Goal: Information Seeking & Learning: Learn about a topic

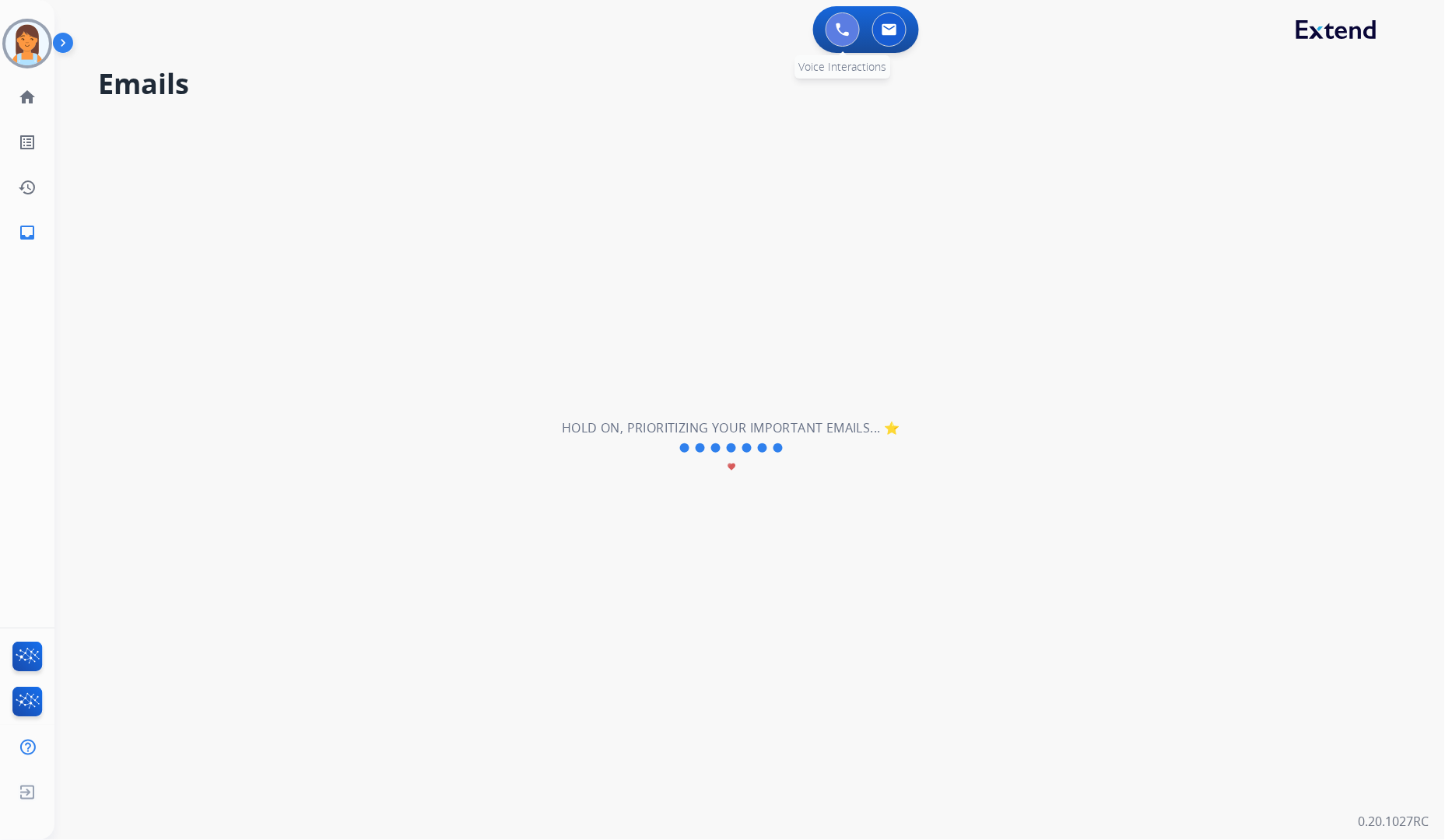
click at [848, 27] on img at bounding box center [843, 30] width 14 height 14
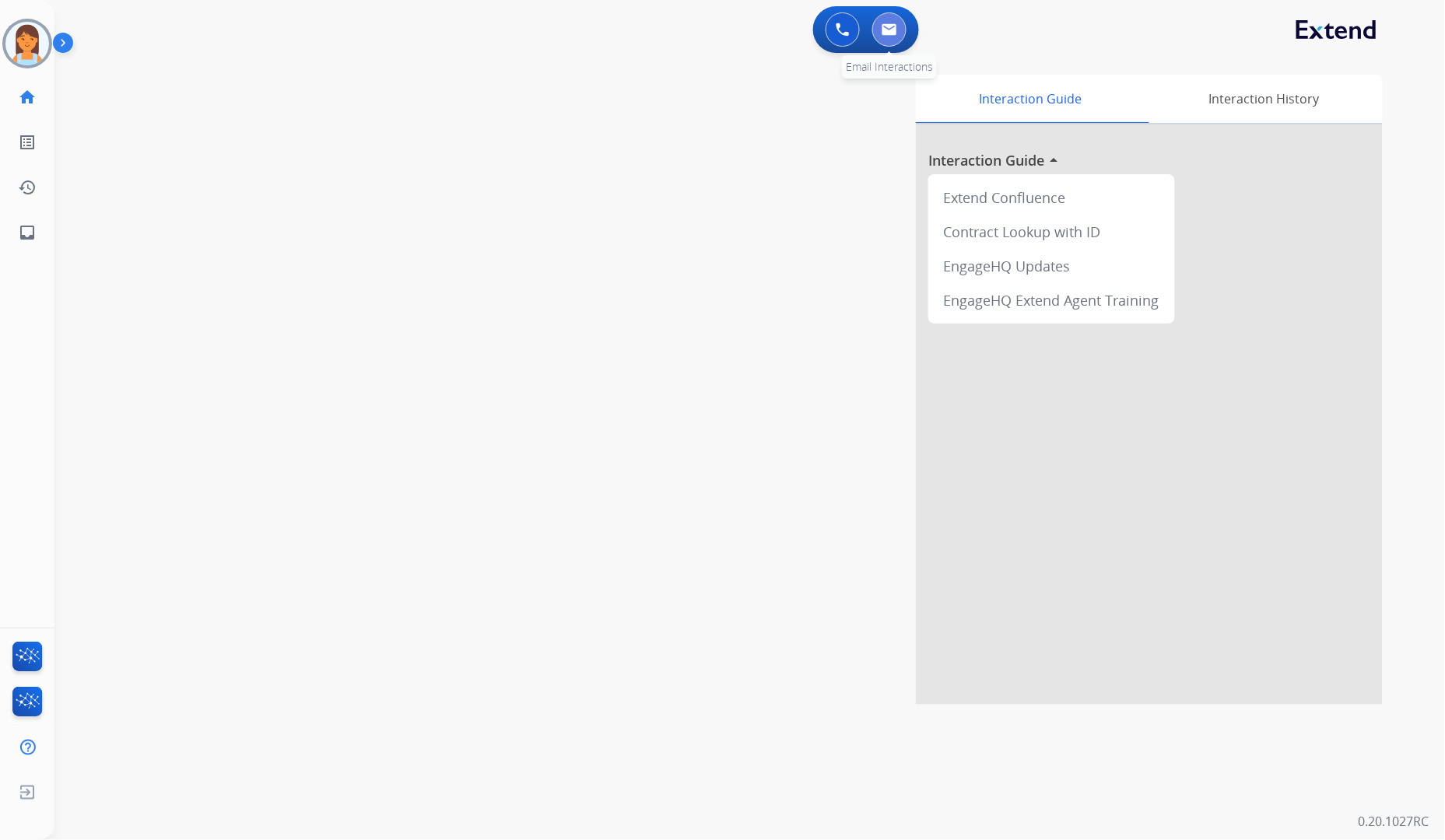
click at [885, 30] on img at bounding box center [889, 30] width 16 height 12
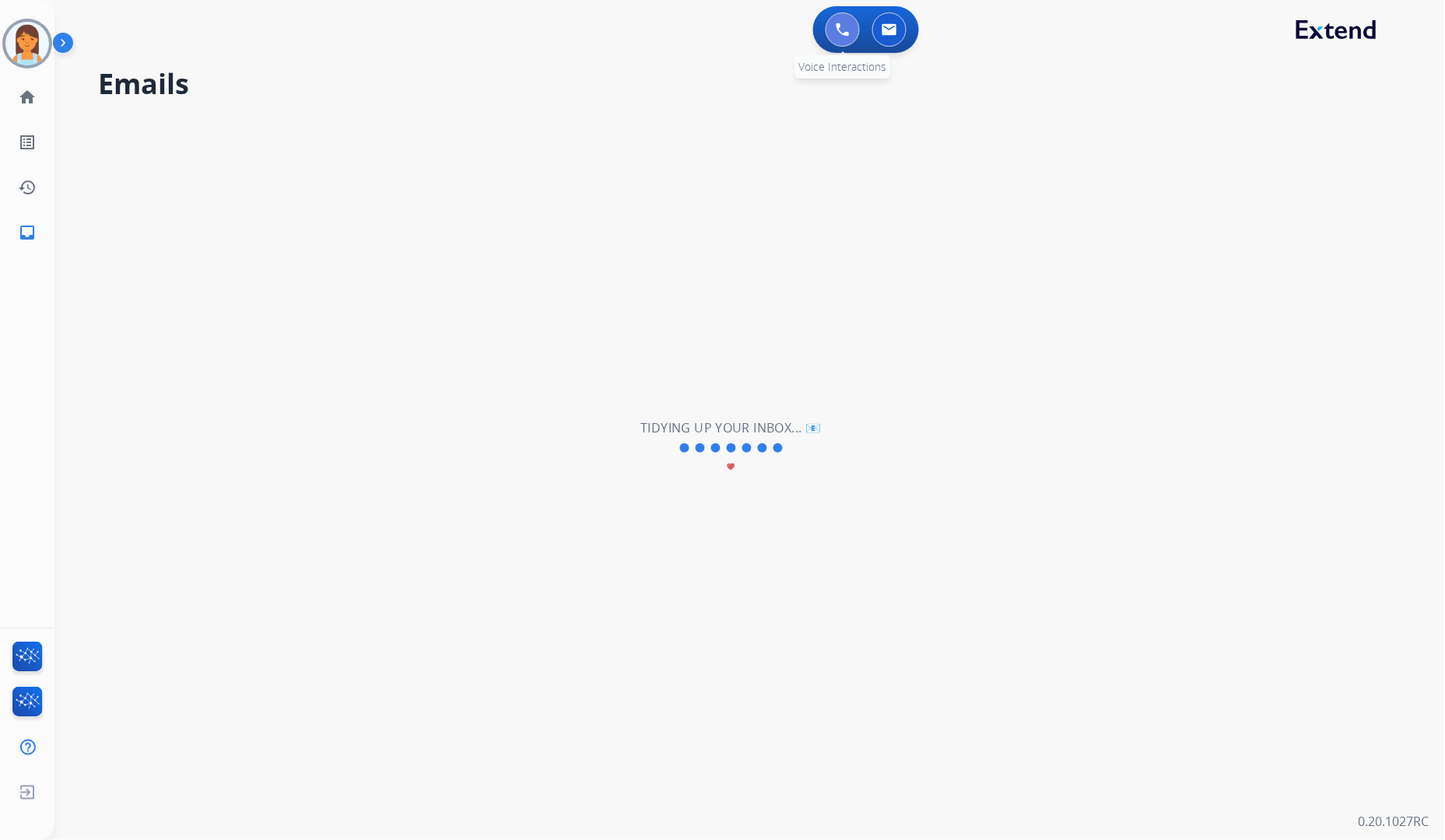
click at [836, 40] on button at bounding box center [843, 29] width 34 height 34
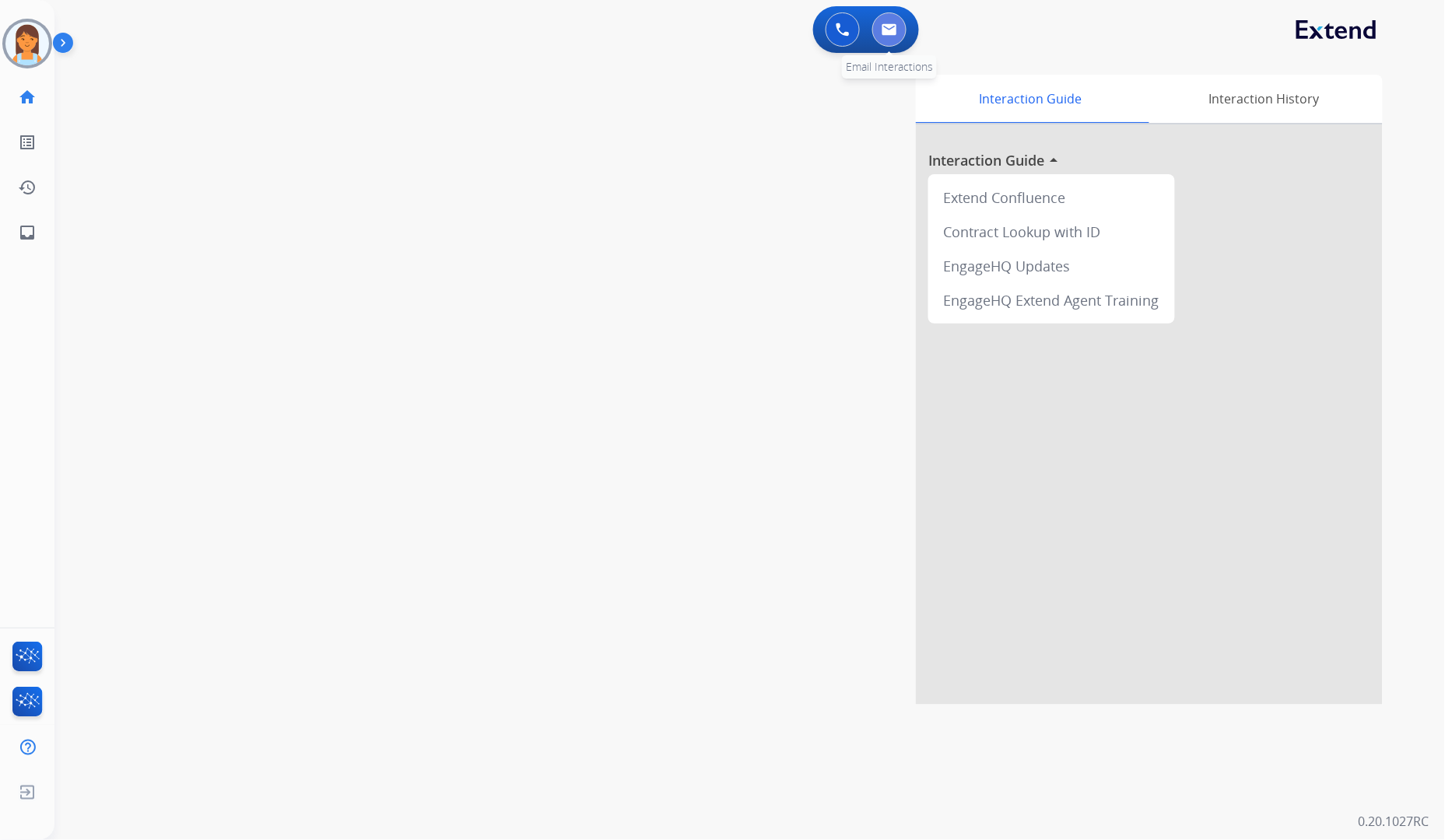
click at [881, 37] on button at bounding box center [889, 29] width 34 height 34
click at [844, 33] on img at bounding box center [843, 30] width 14 height 14
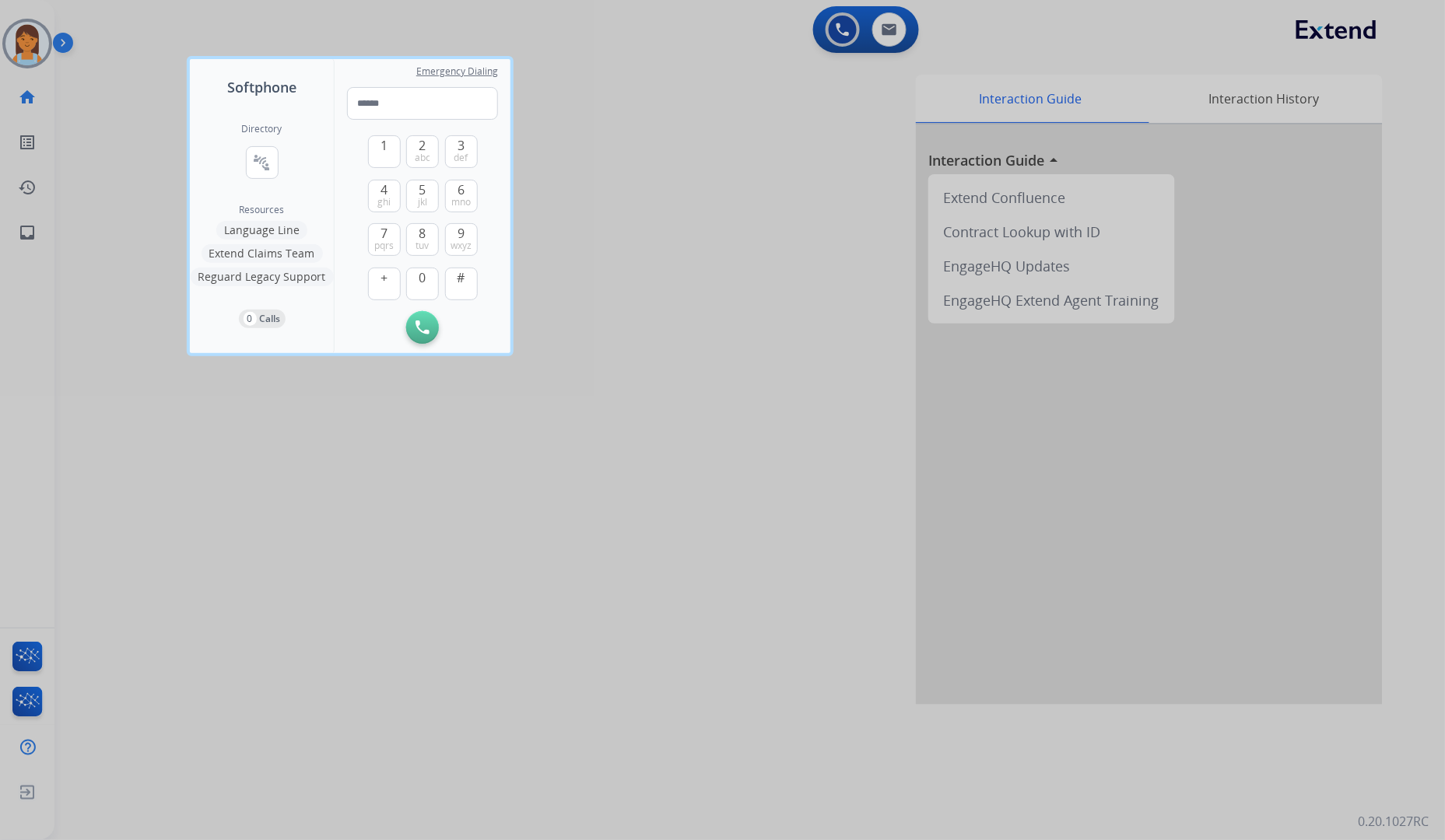
click at [880, 34] on div at bounding box center [722, 420] width 1445 height 840
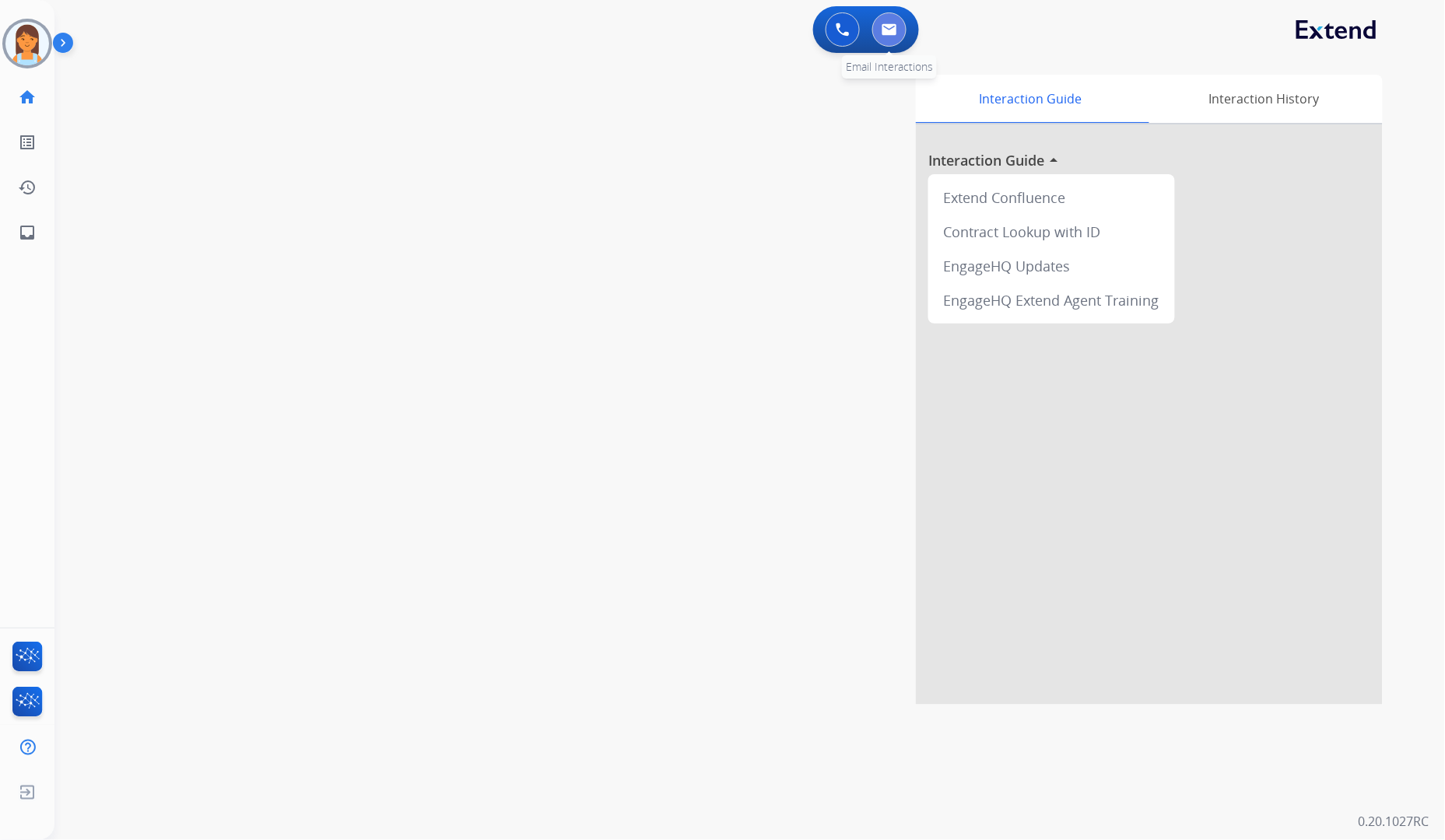
click at [881, 32] on button at bounding box center [889, 29] width 34 height 34
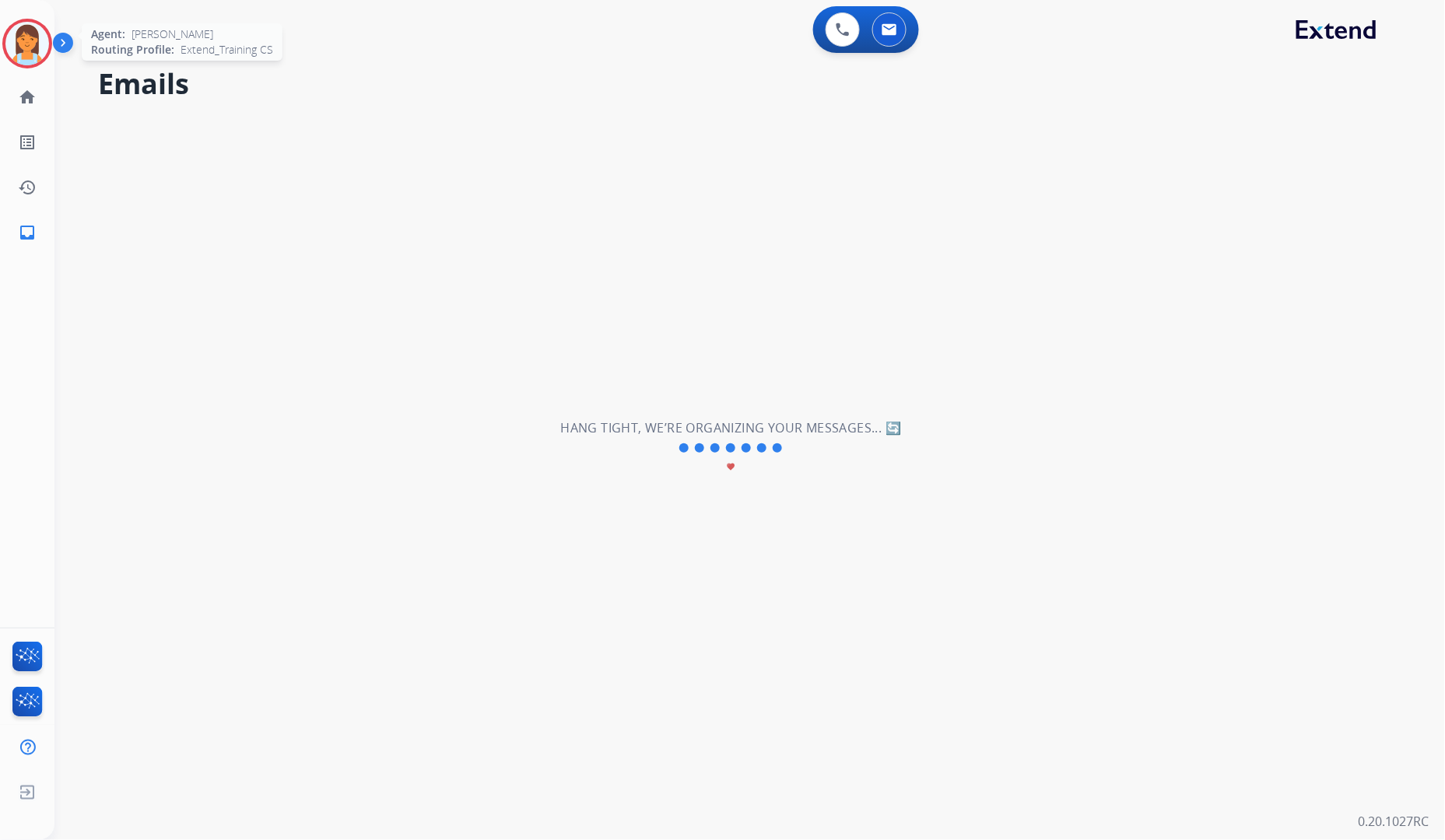
click at [26, 50] on img at bounding box center [26, 43] width 43 height 43
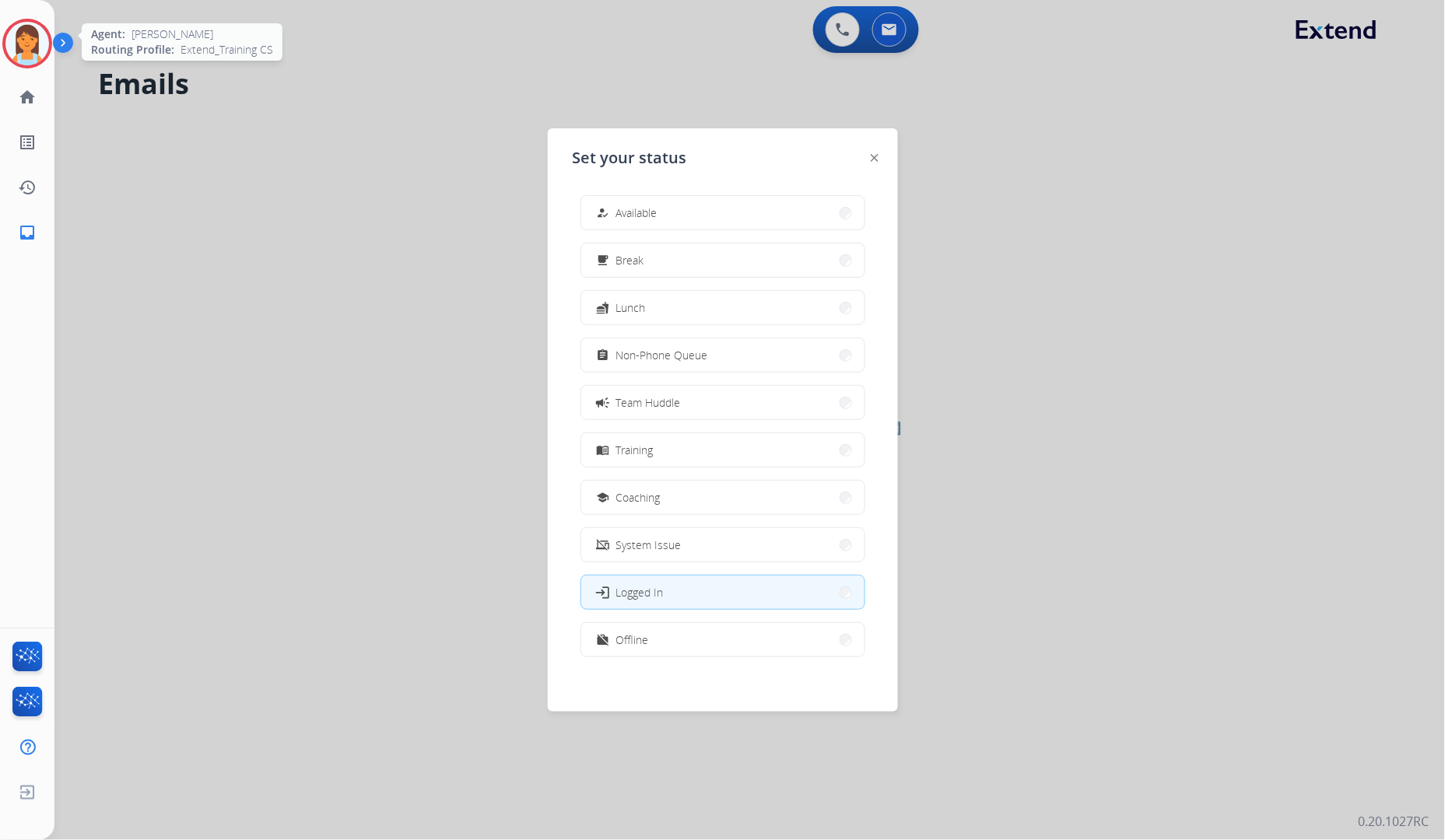
drag, startPoint x: 182, startPoint y: 32, endPoint x: 315, endPoint y: 29, distance: 133.0
click at [293, 29] on div at bounding box center [722, 420] width 1445 height 840
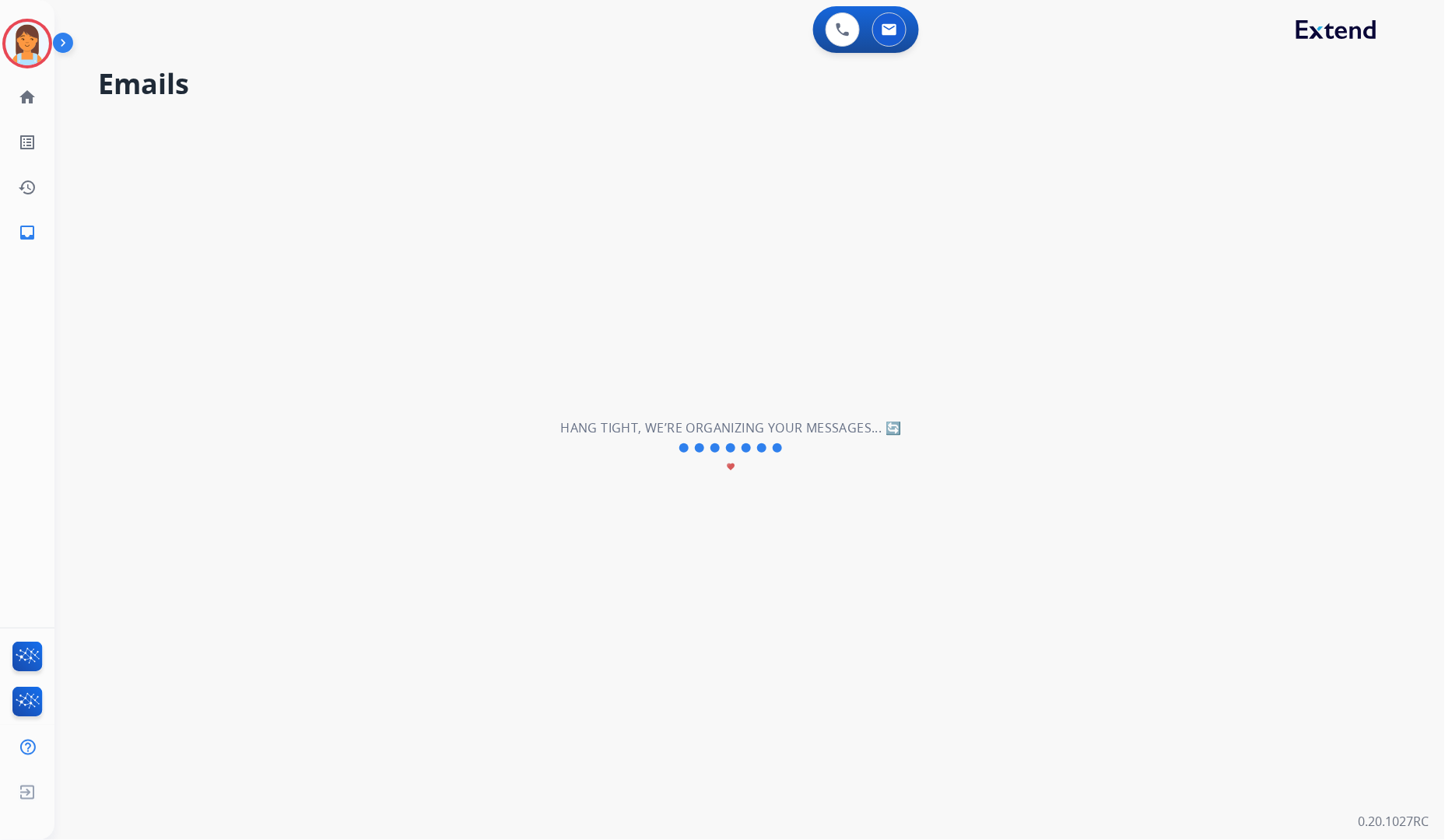
click at [452, 29] on div "0 Voice Interactions 0 Email Interactions" at bounding box center [741, 31] width 1335 height 50
click at [50, 42] on div at bounding box center [27, 43] width 50 height 50
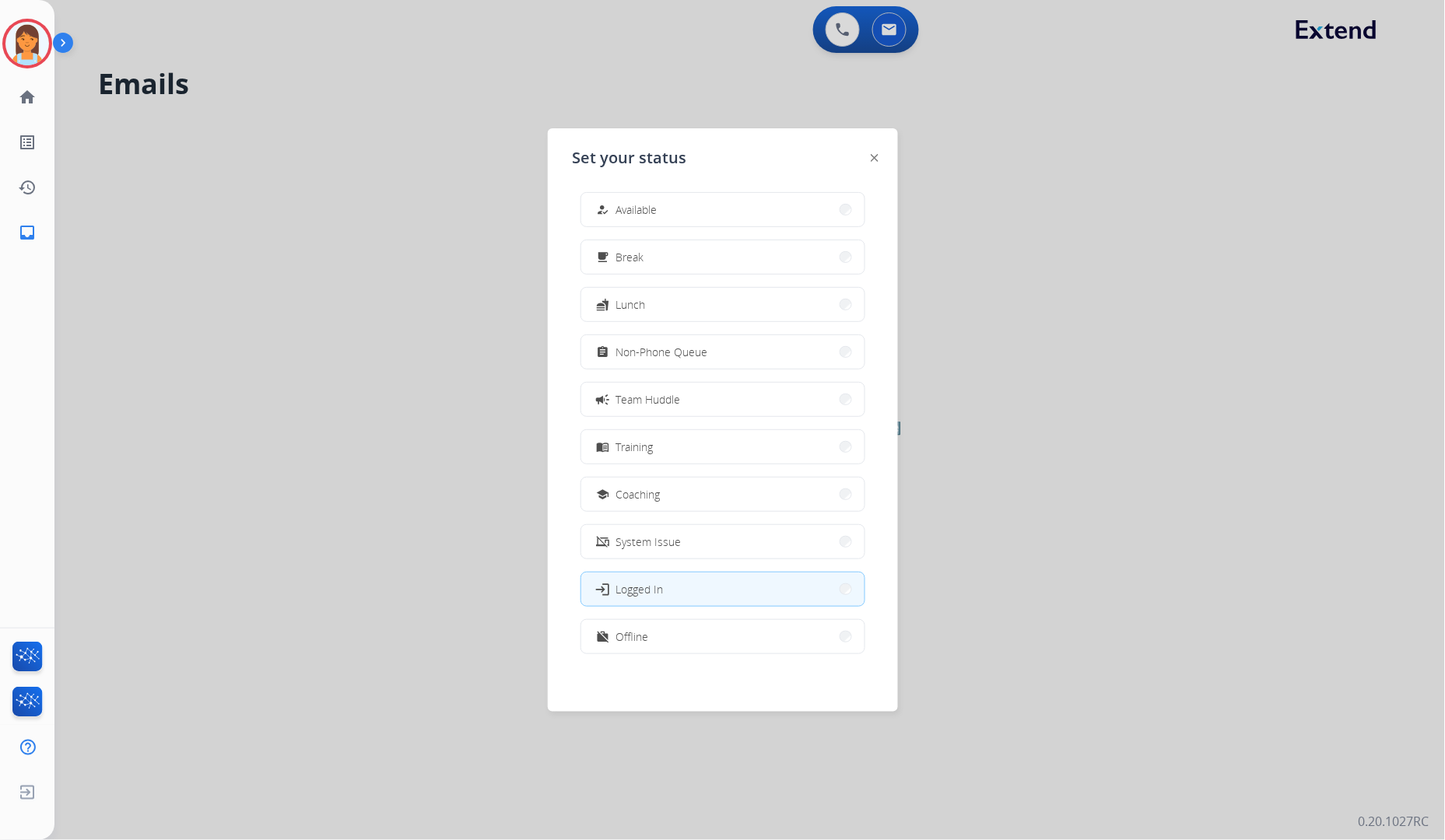
scroll to position [4, 0]
click at [675, 625] on button "work_off Offline" at bounding box center [723, 636] width 284 height 33
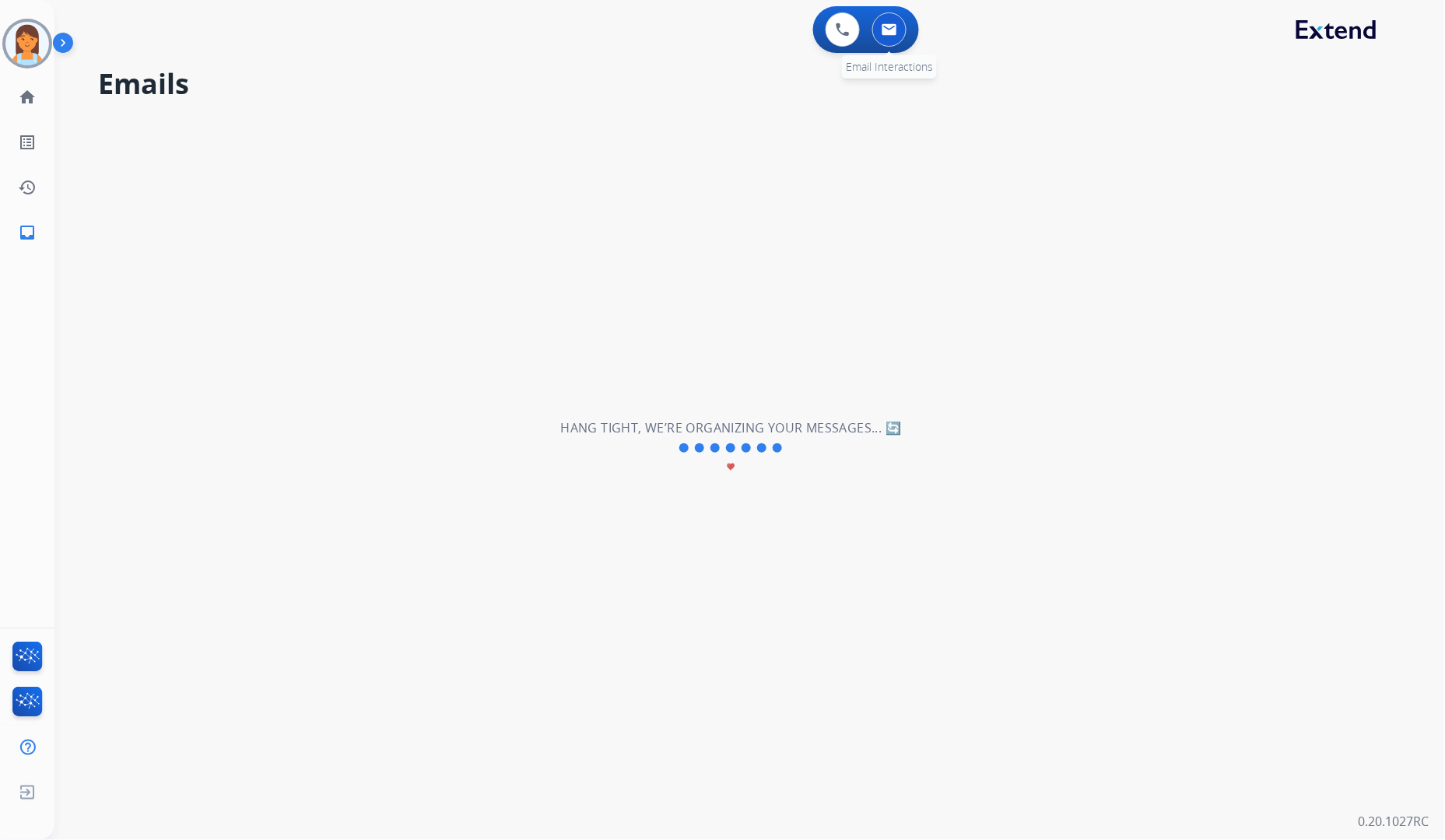
click at [883, 25] on img at bounding box center [889, 30] width 16 height 12
click at [838, 27] on img at bounding box center [843, 30] width 14 height 14
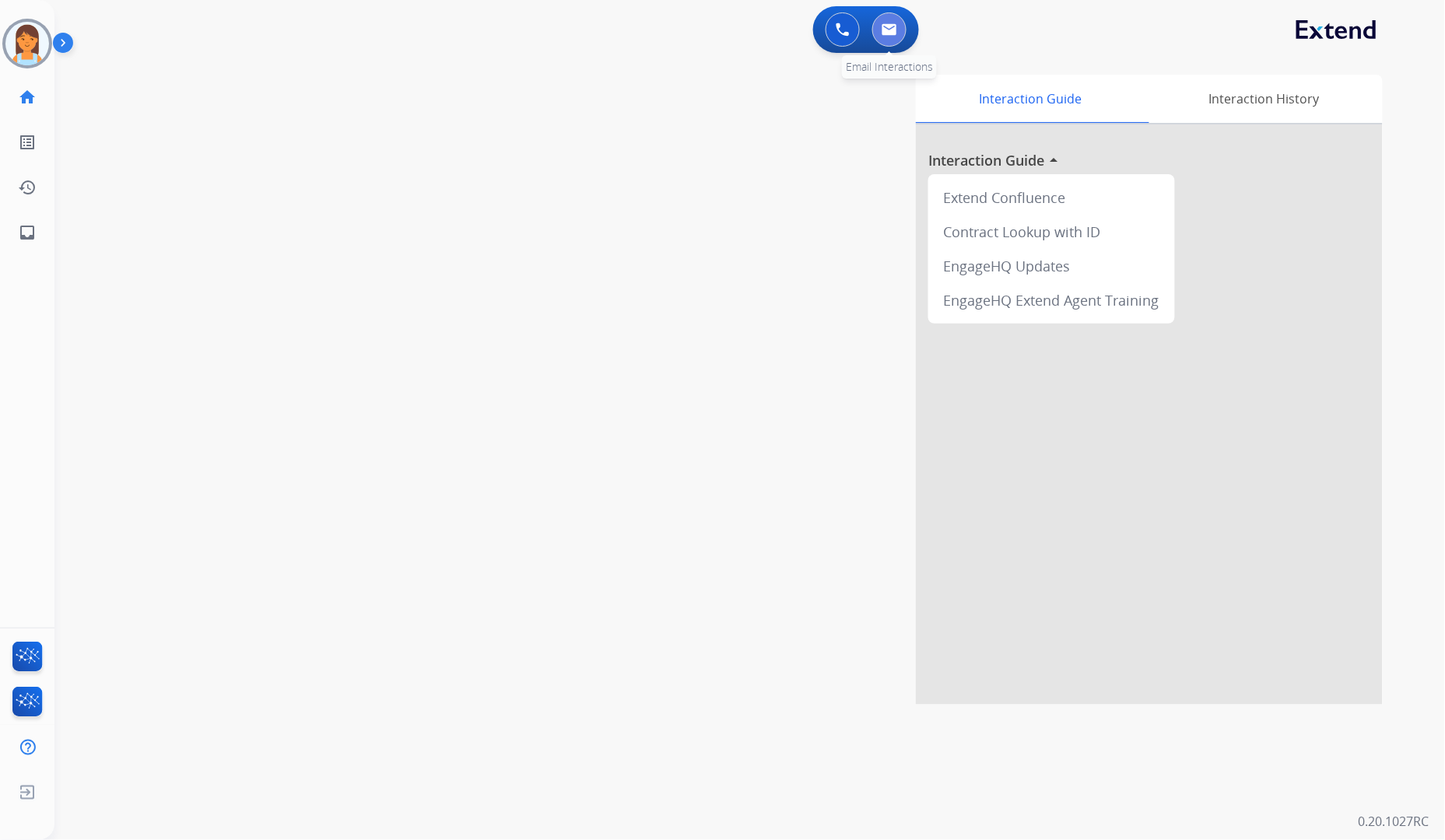
click at [885, 28] on img at bounding box center [889, 30] width 16 height 12
select select "**********"
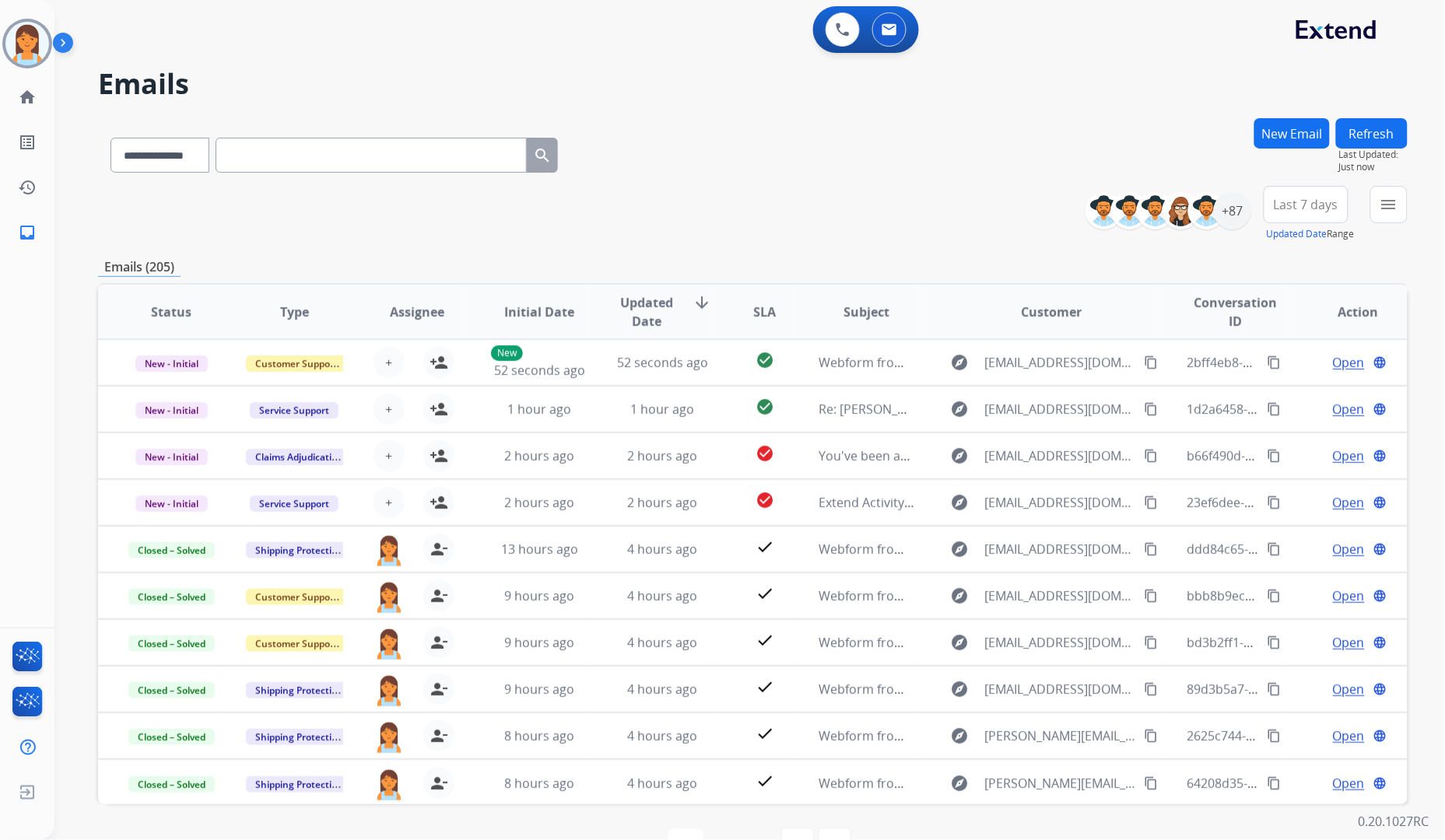
click at [1294, 204] on span "Last 7 days" at bounding box center [1306, 204] width 64 height 6
click at [1281, 393] on div "Last 90 days" at bounding box center [1301, 394] width 85 height 24
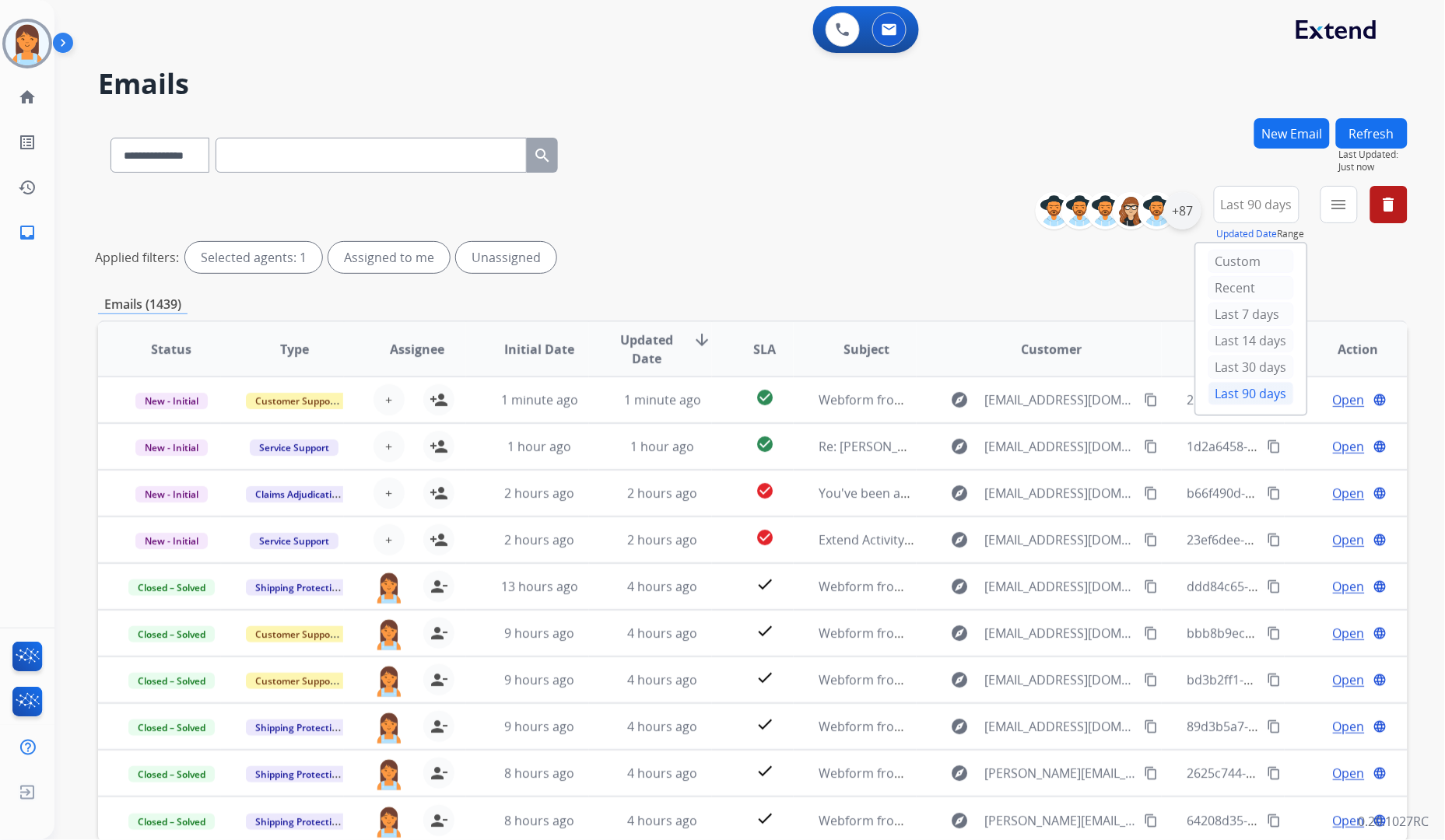
click at [1185, 208] on div "+87" at bounding box center [1183, 210] width 37 height 37
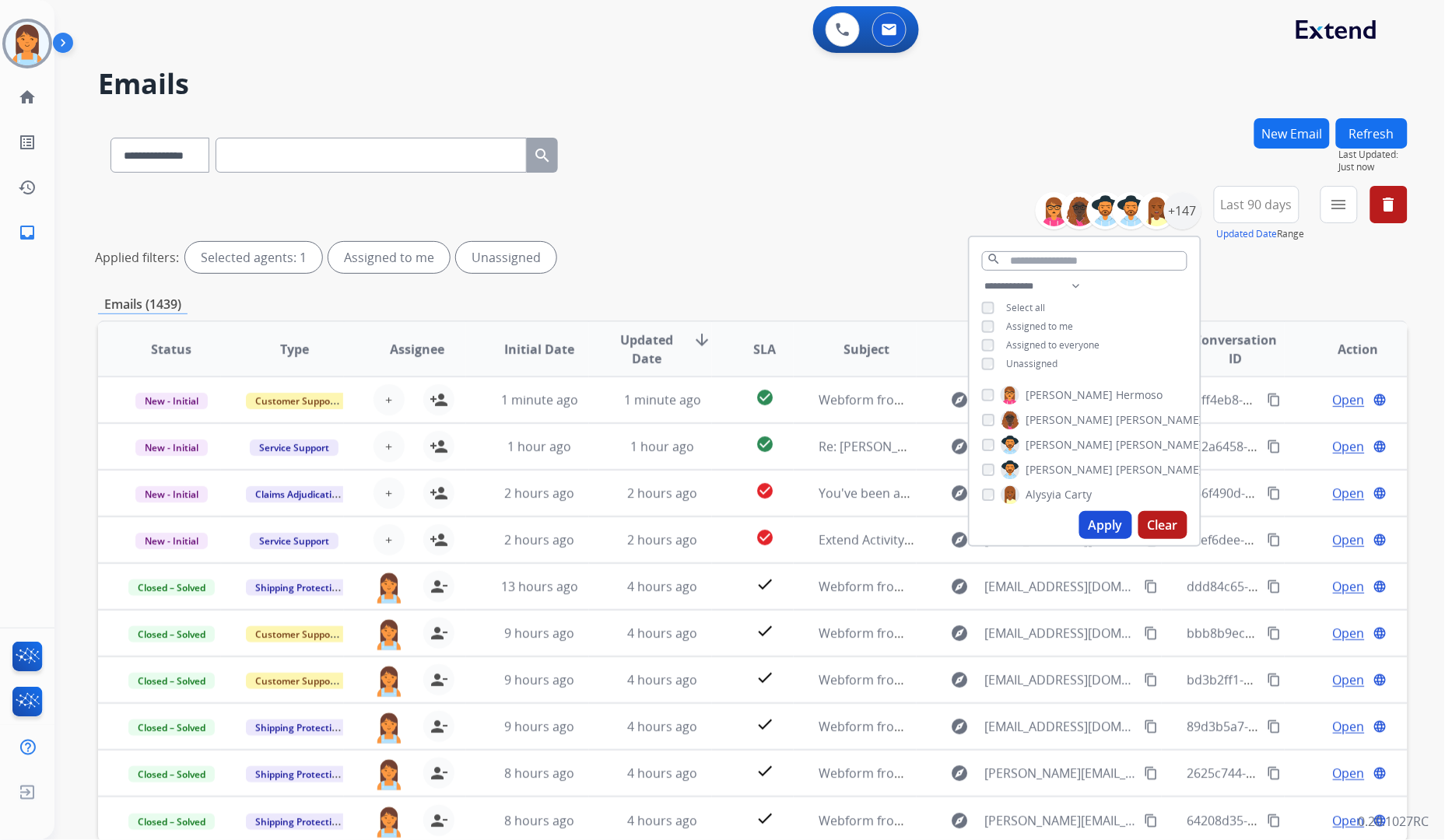
click at [1045, 323] on span "Assigned to me" at bounding box center [1041, 326] width 67 height 13
click at [1048, 359] on span "Unassigned" at bounding box center [1033, 364] width 51 height 13
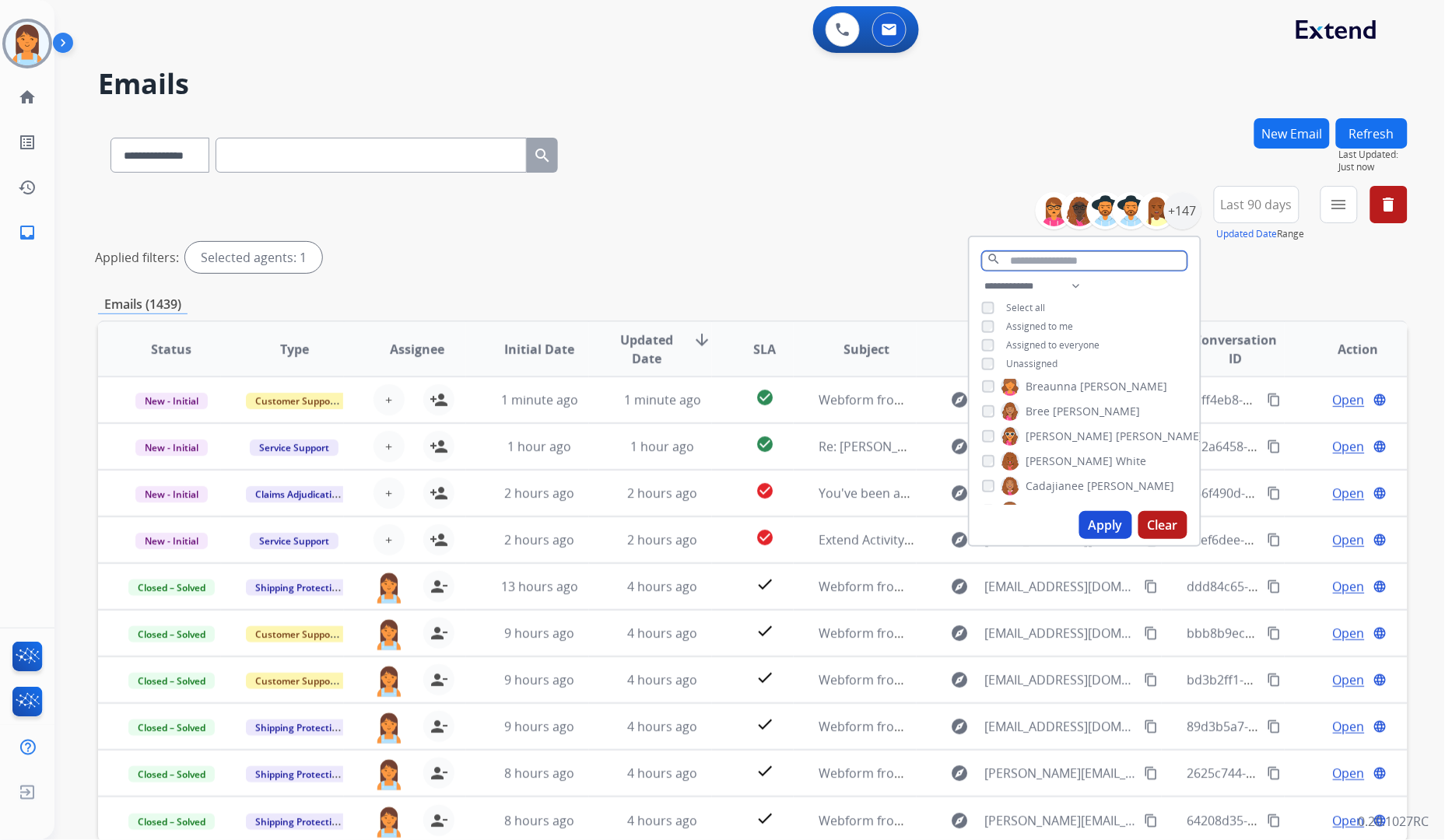
click at [1072, 261] on input "text" at bounding box center [1084, 261] width 205 height 19
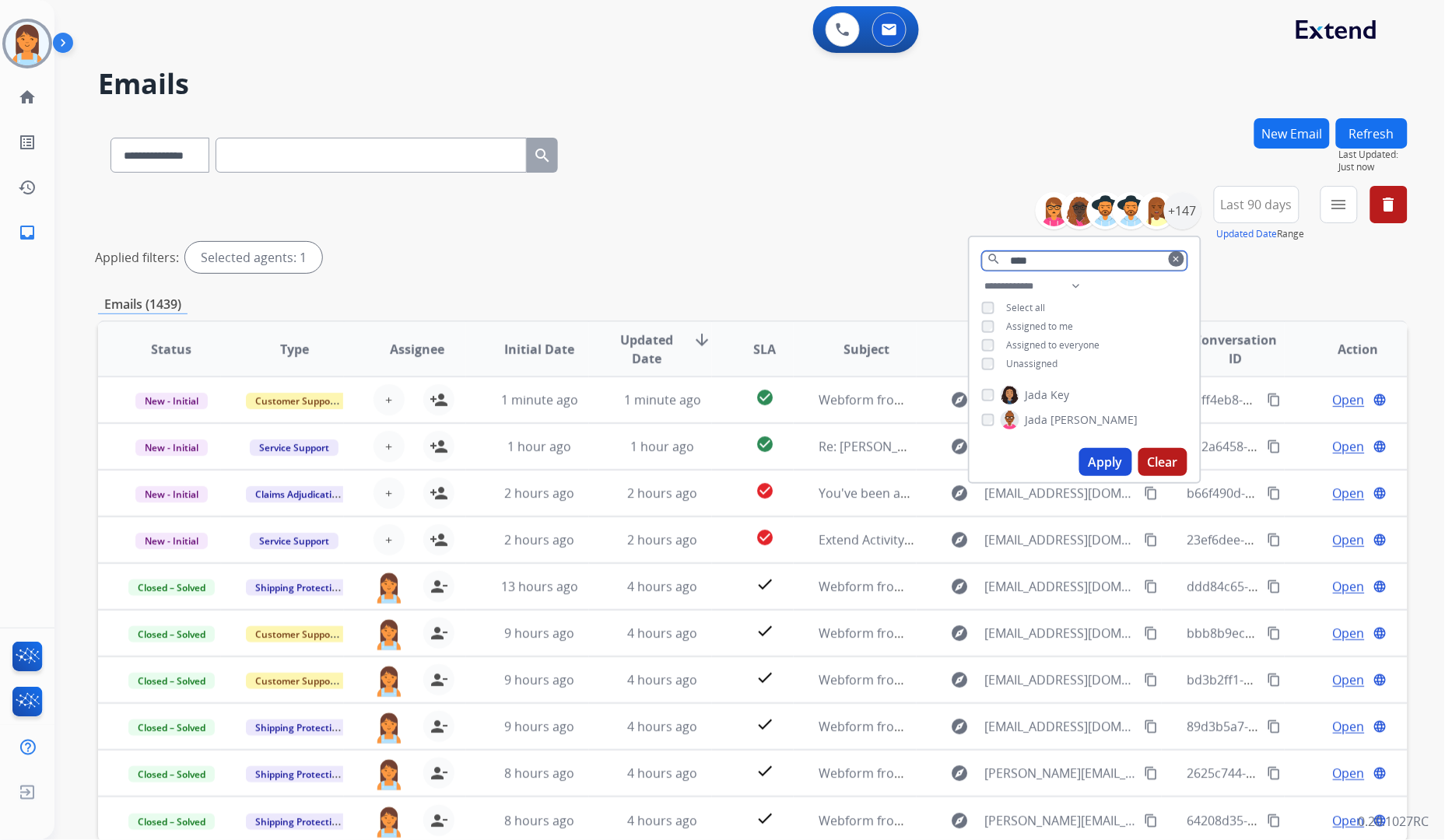
type input "****"
click at [1026, 387] on span "Jada" at bounding box center [1037, 395] width 23 height 16
click at [1109, 461] on button "Apply" at bounding box center [1106, 462] width 53 height 28
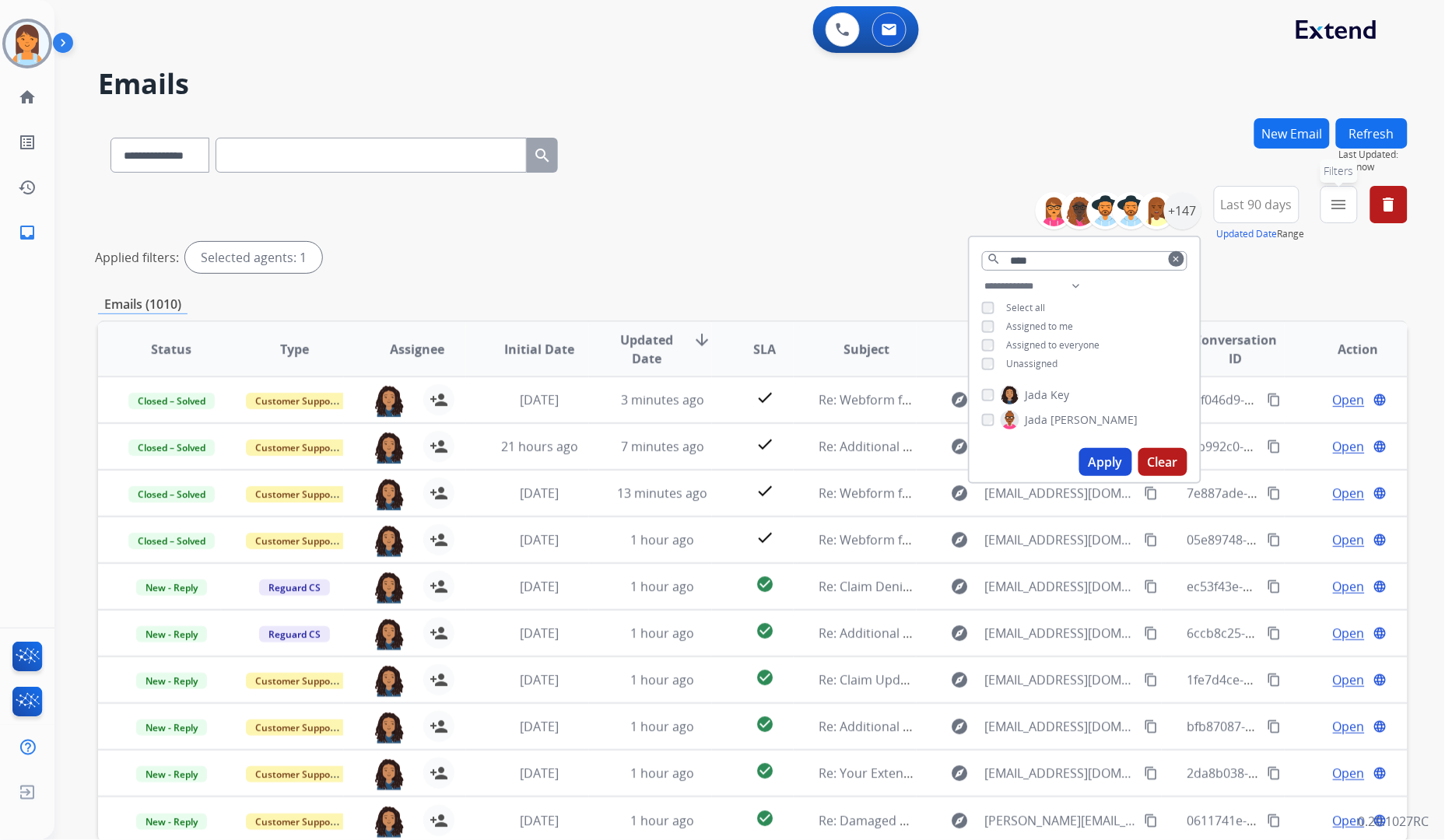
click at [1327, 216] on button "menu Filters" at bounding box center [1339, 204] width 37 height 37
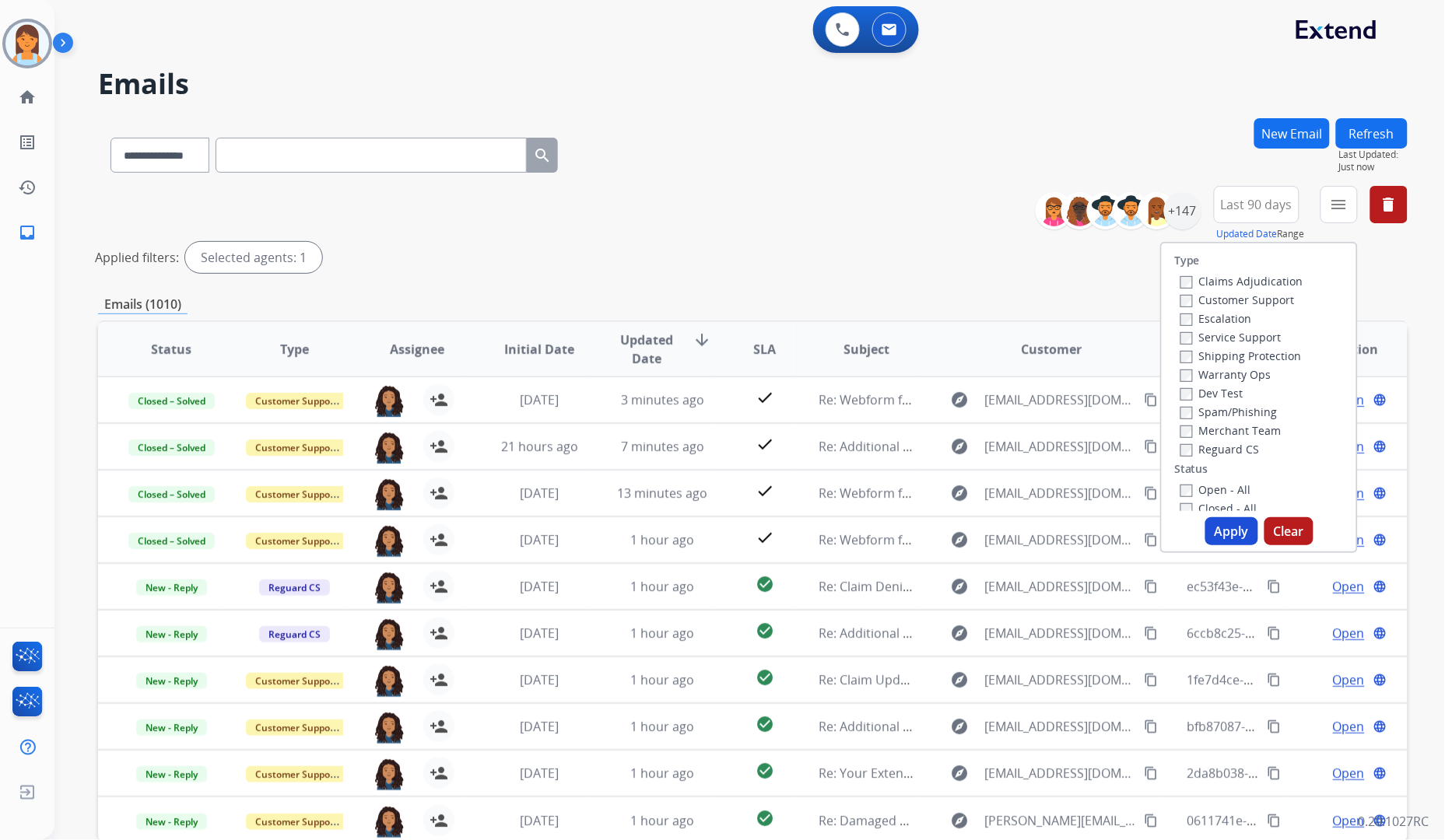
click at [1241, 298] on label "Customer Support" at bounding box center [1238, 299] width 114 height 15
click at [1264, 347] on div "Shipping Protection" at bounding box center [1242, 355] width 123 height 18
click at [1264, 351] on label "Shipping Protection" at bounding box center [1242, 356] width 122 height 15
drag, startPoint x: 1232, startPoint y: 446, endPoint x: 1206, endPoint y: 433, distance: 29.1
click at [1228, 446] on label "Reguard CS" at bounding box center [1220, 449] width 79 height 15
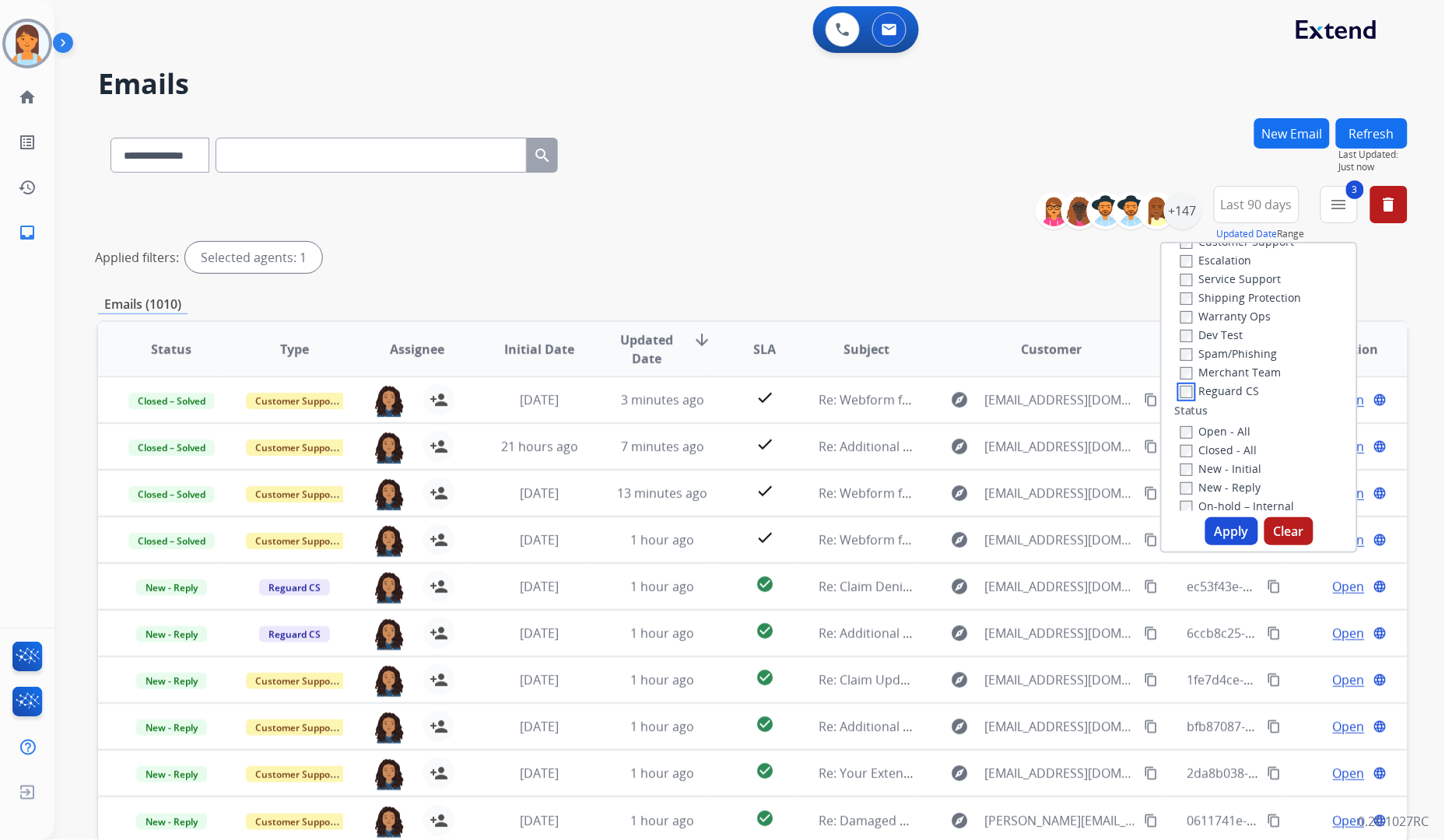
scroll to position [86, 0]
click at [1246, 455] on label "New - Reply" at bounding box center [1221, 459] width 81 height 15
click at [1238, 438] on label "New - Initial" at bounding box center [1221, 440] width 82 height 15
click at [1234, 417] on label "Closed - All" at bounding box center [1219, 422] width 77 height 15
click at [1230, 527] on button "Apply" at bounding box center [1232, 532] width 53 height 28
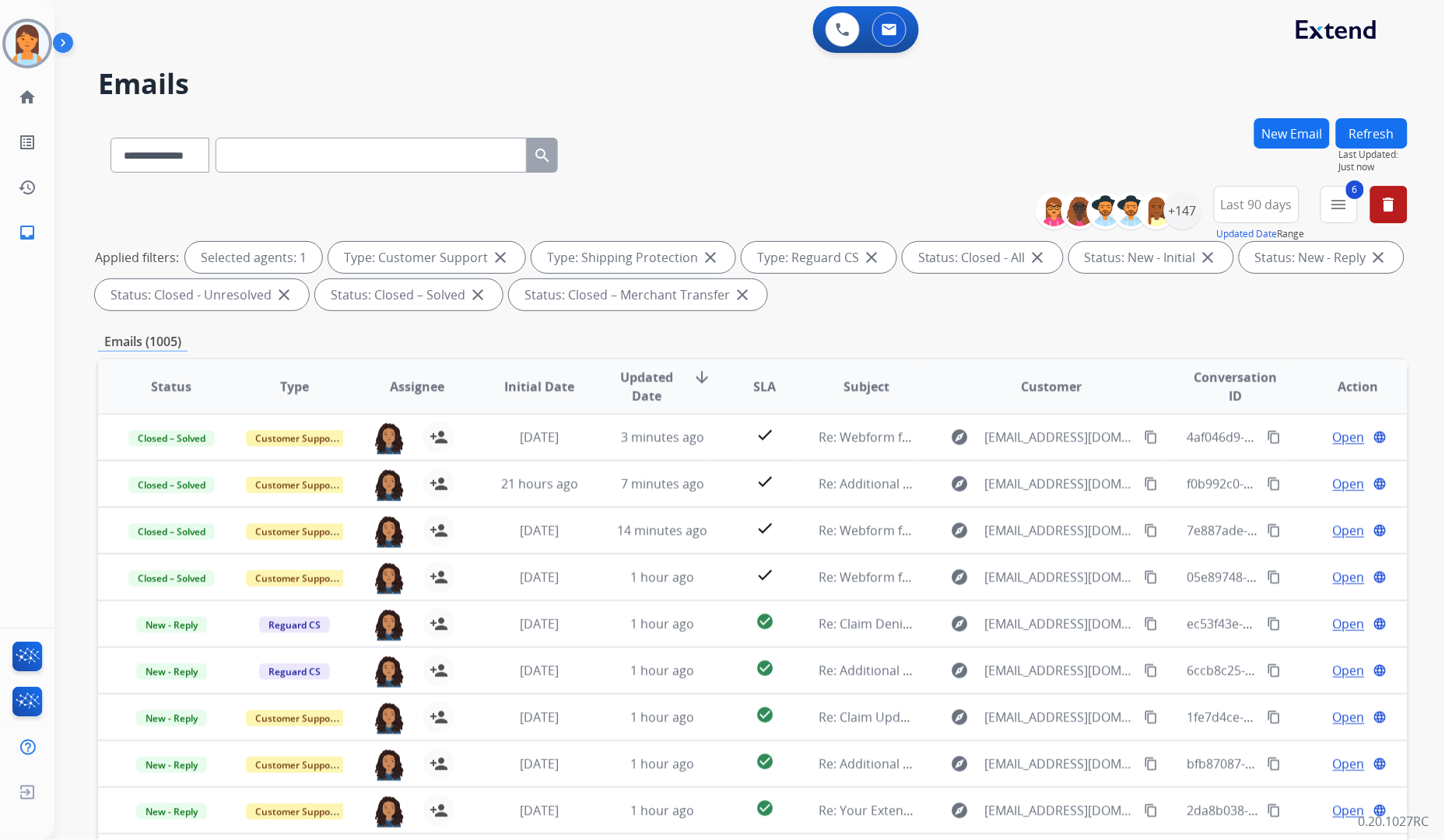
click at [857, 151] on div "**********" at bounding box center [752, 151] width 1309 height 68
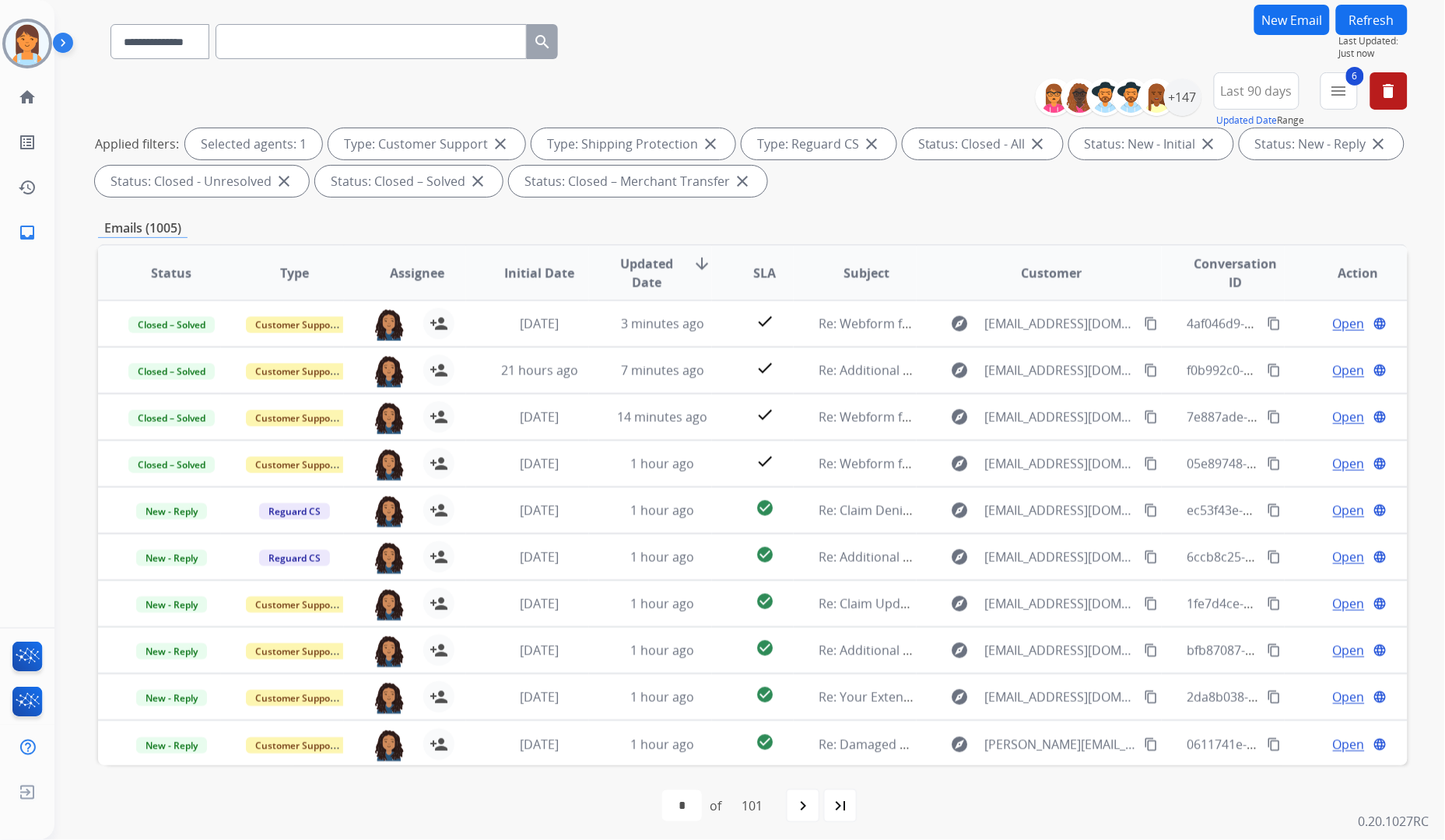
scroll to position [120, 0]
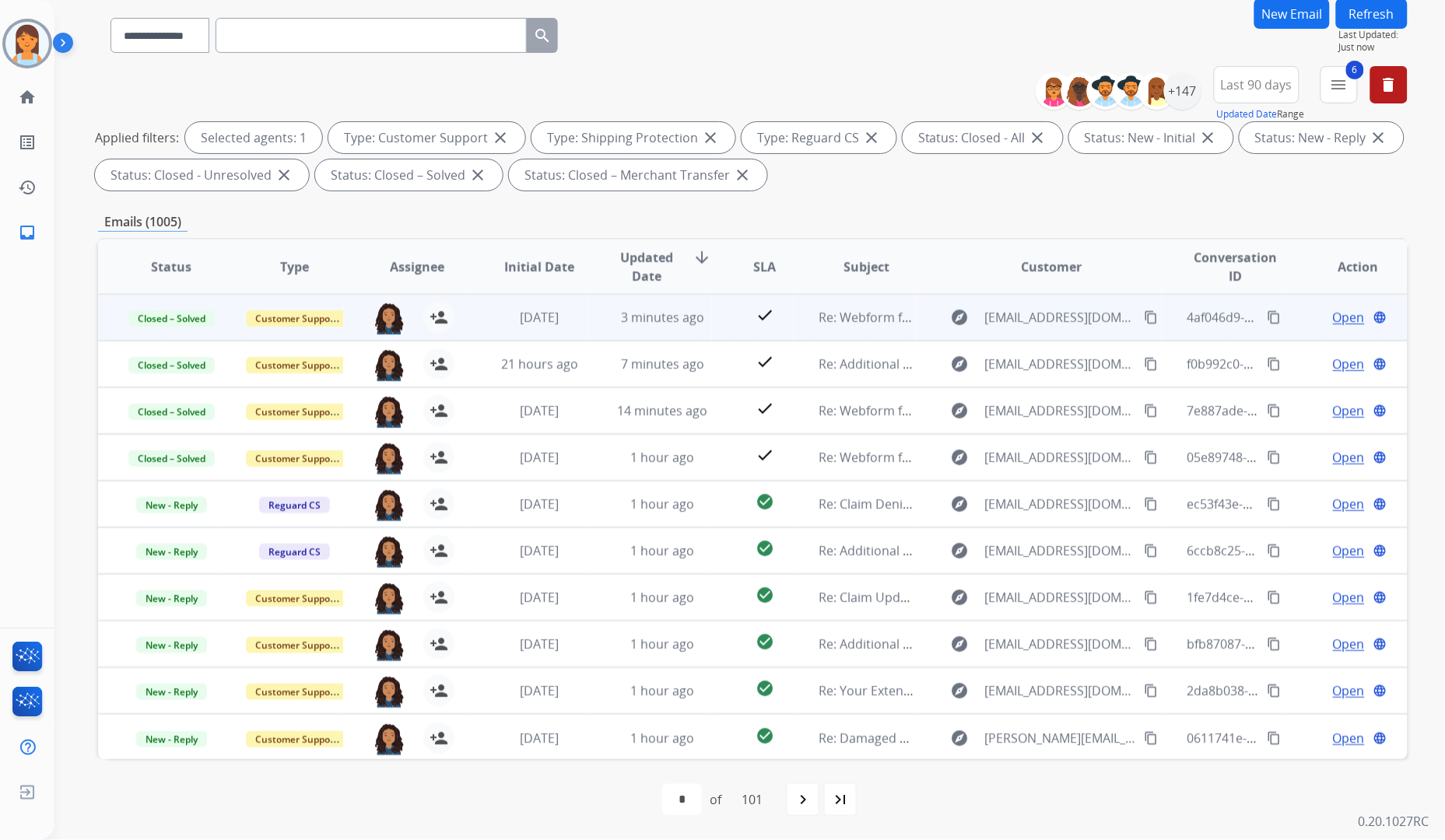
click at [1333, 312] on span "Open" at bounding box center [1349, 317] width 32 height 18
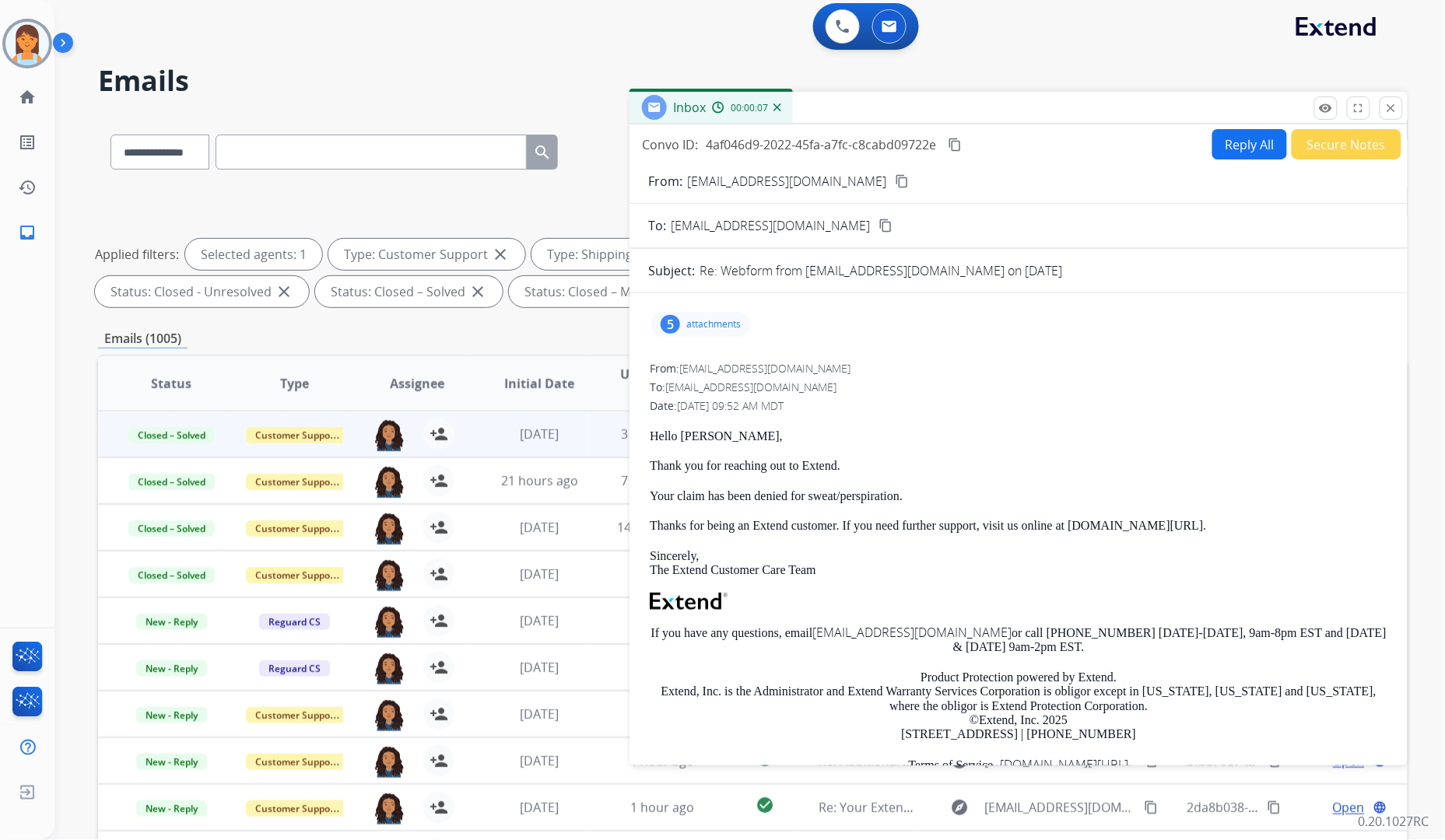
scroll to position [0, 0]
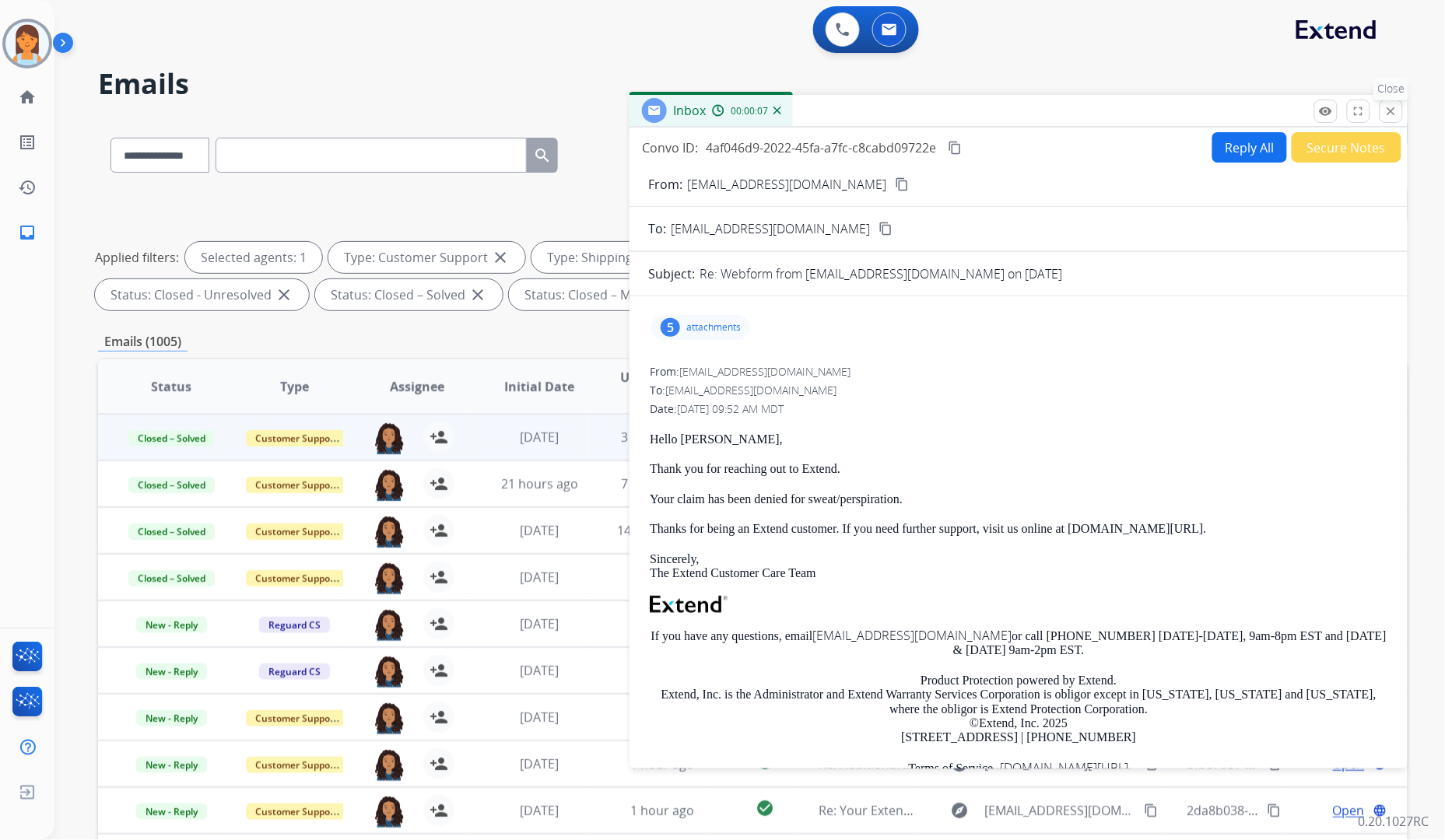
click at [1395, 104] on mat-icon "close" at bounding box center [1391, 111] width 14 height 14
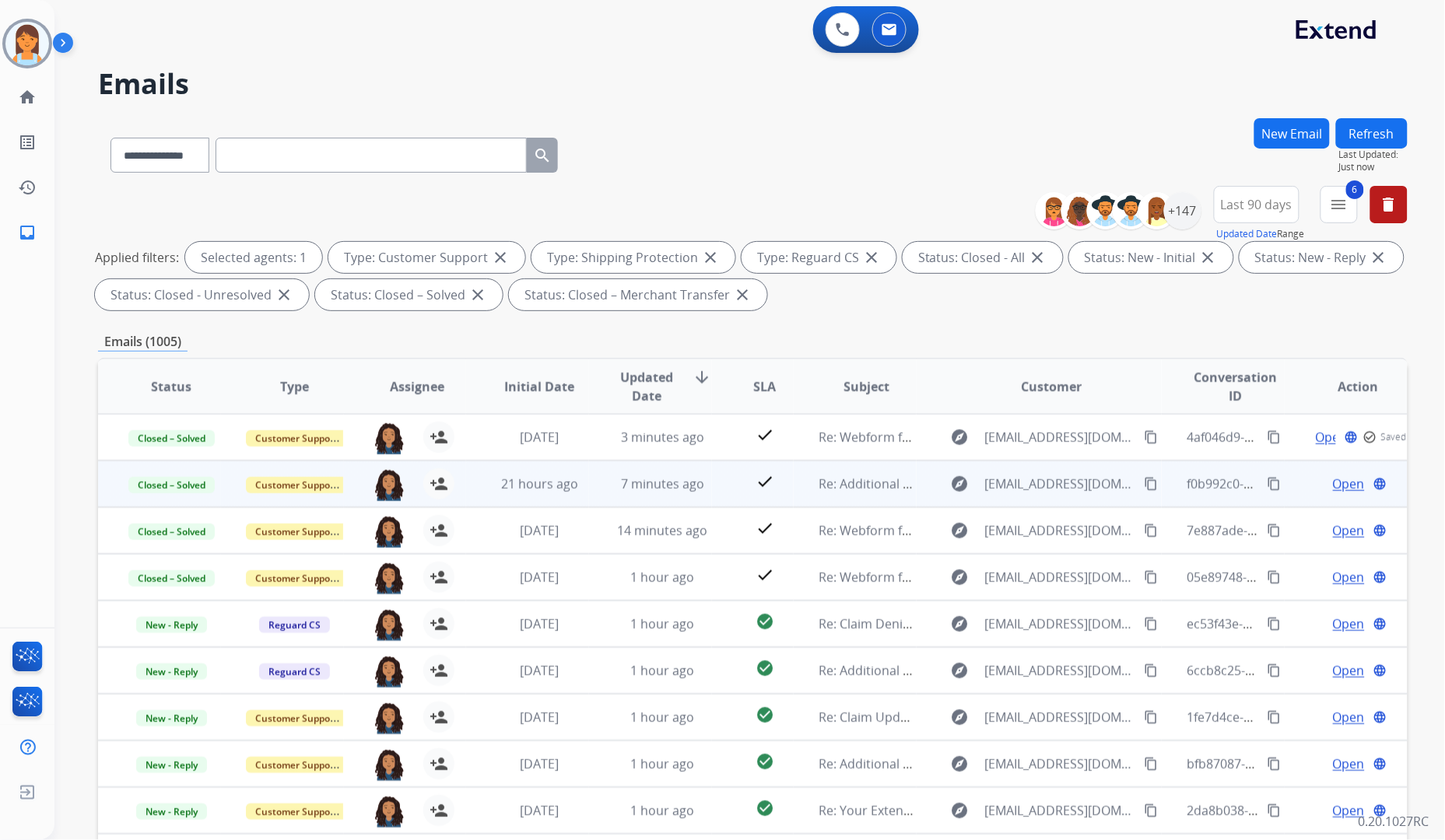
click at [1339, 481] on span "Open" at bounding box center [1349, 483] width 32 height 18
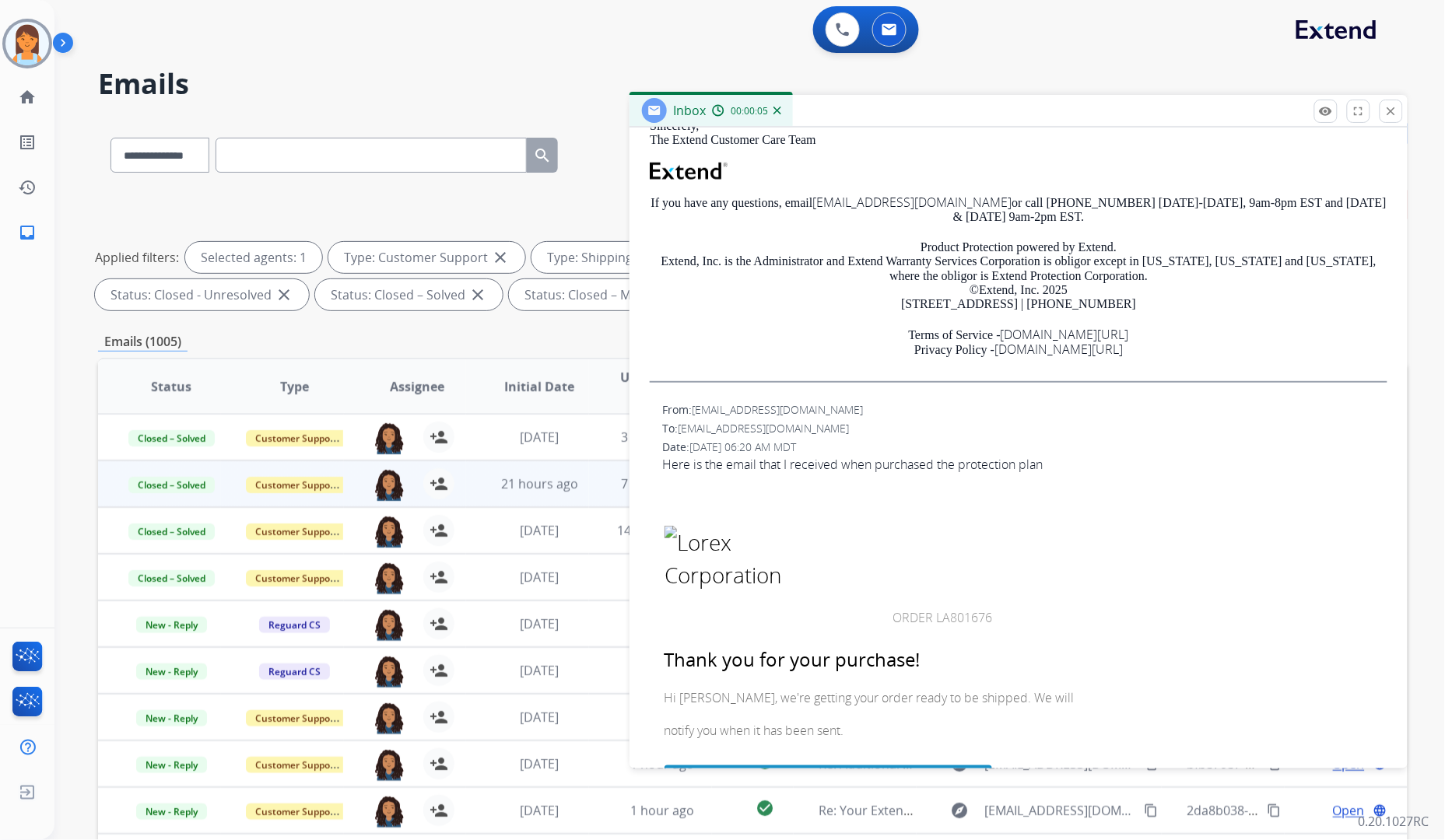
scroll to position [173, 0]
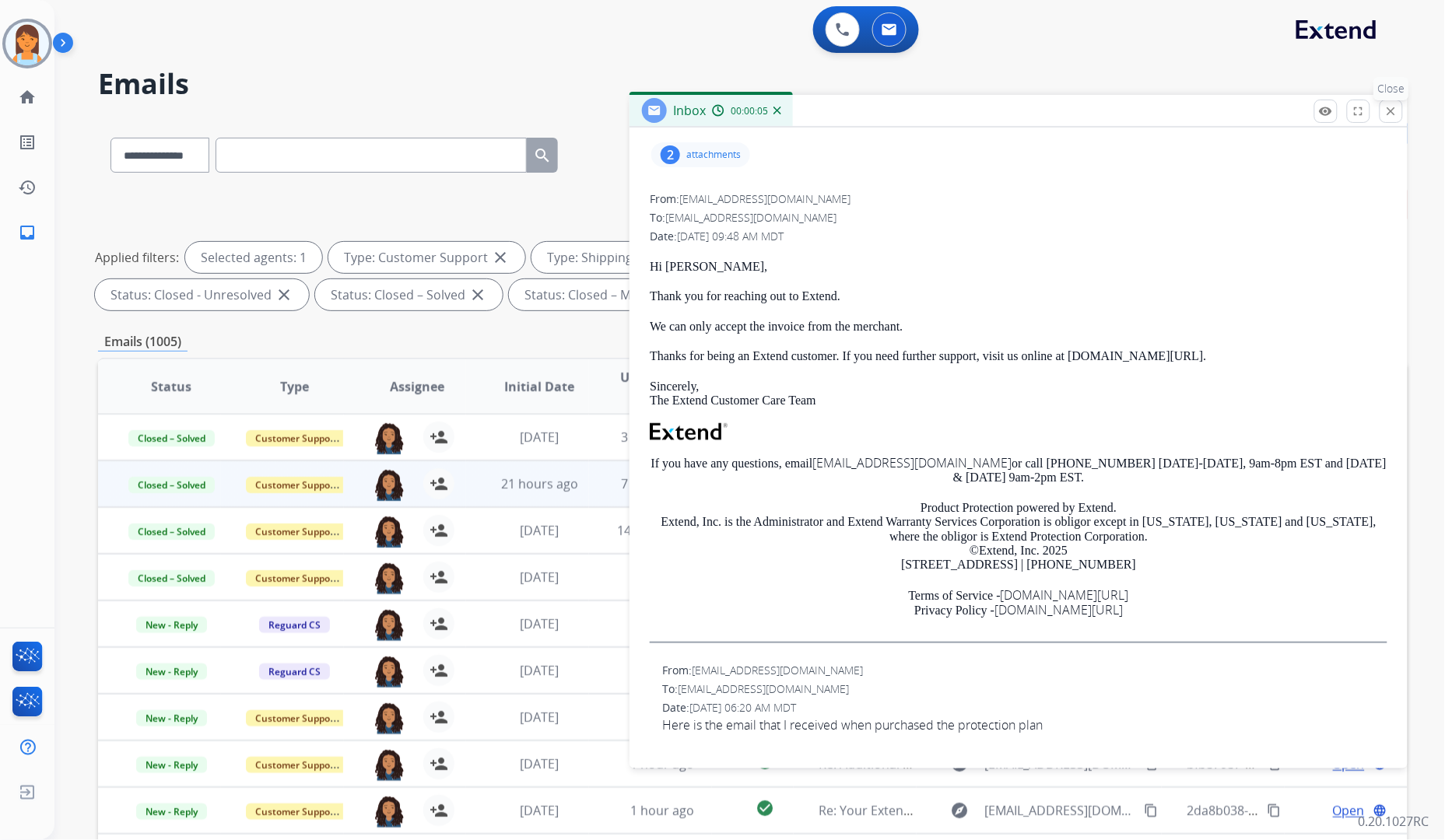
click at [1389, 114] on mat-icon "close" at bounding box center [1391, 111] width 14 height 14
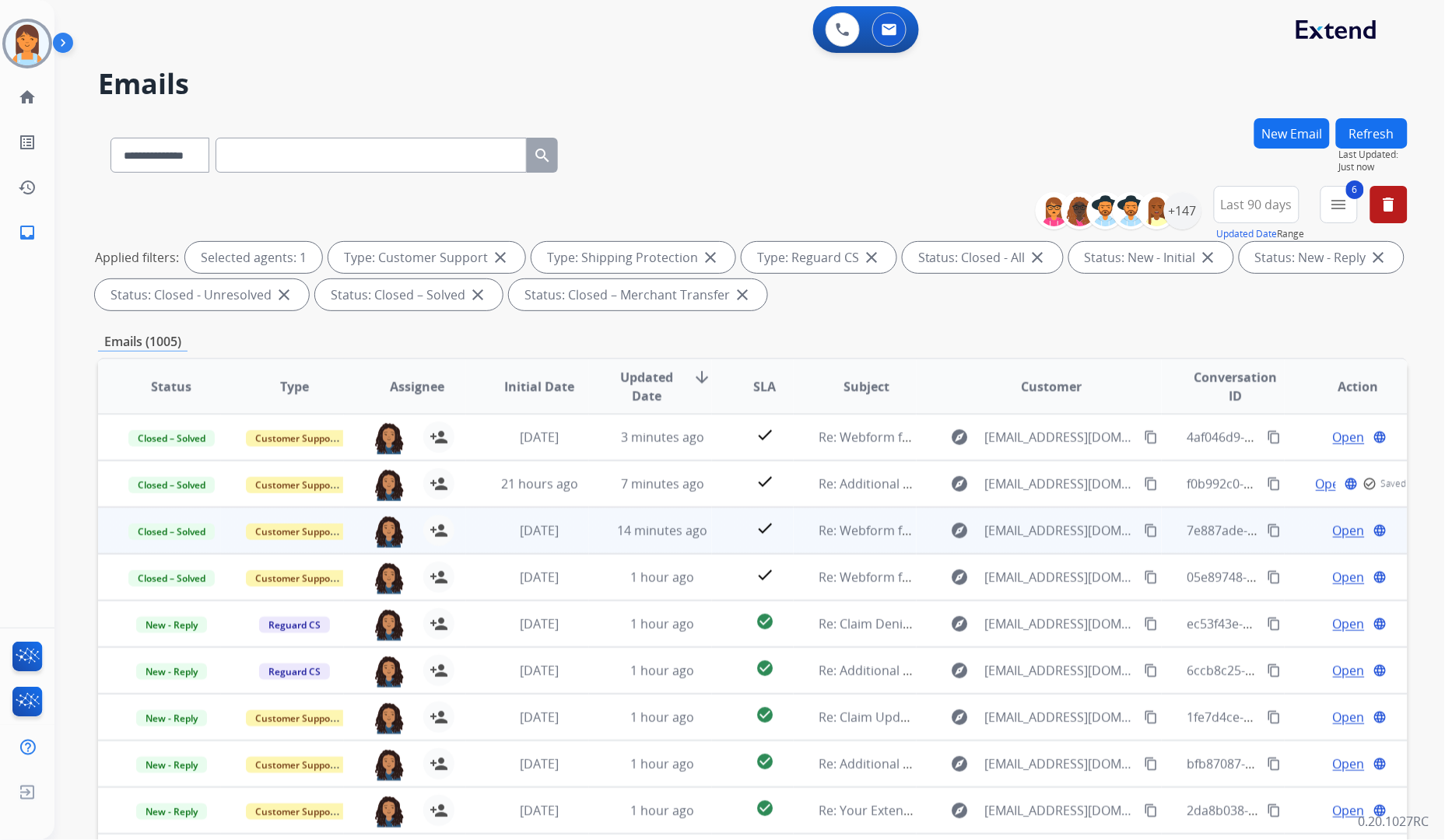
click at [1333, 527] on span "Open" at bounding box center [1349, 530] width 32 height 18
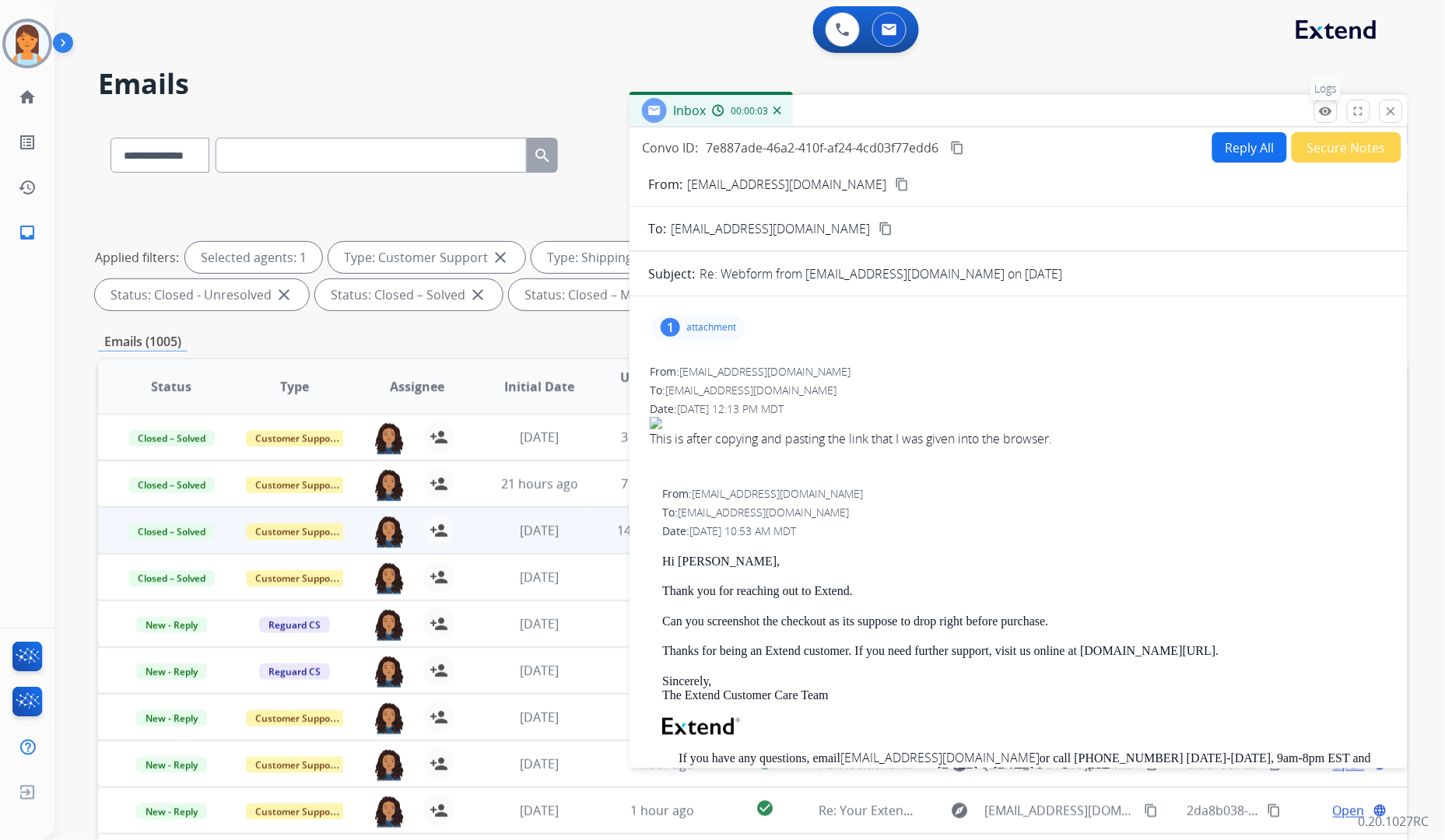
click at [1331, 106] on mat-icon "remove_red_eye" at bounding box center [1326, 111] width 14 height 14
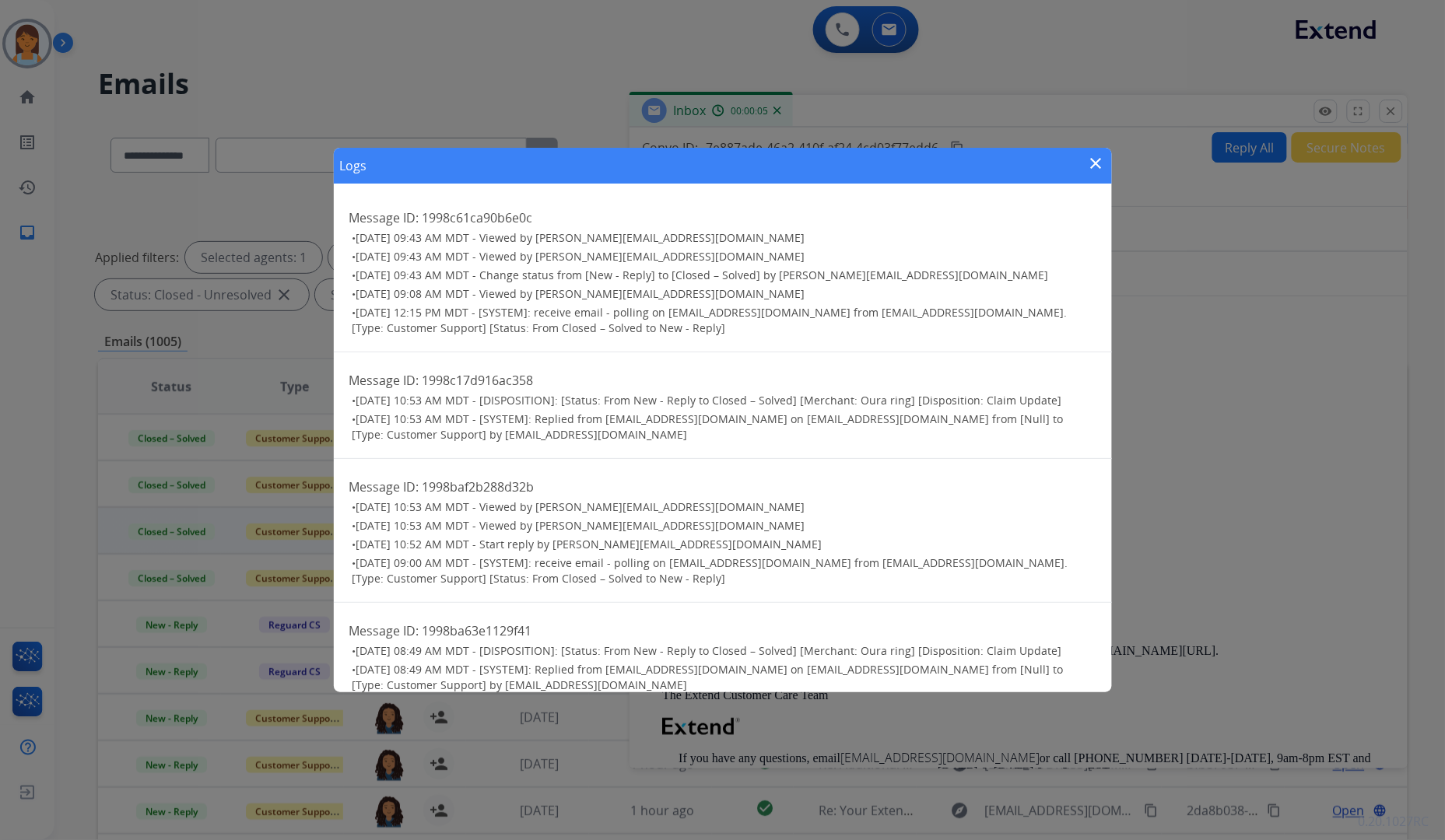
click at [1292, 207] on div "Logs close Message ID: 1998c61ca90b6e0c • [DATE] 09:43 AM MDT - Viewed by [PERS…" at bounding box center [722, 420] width 1445 height 840
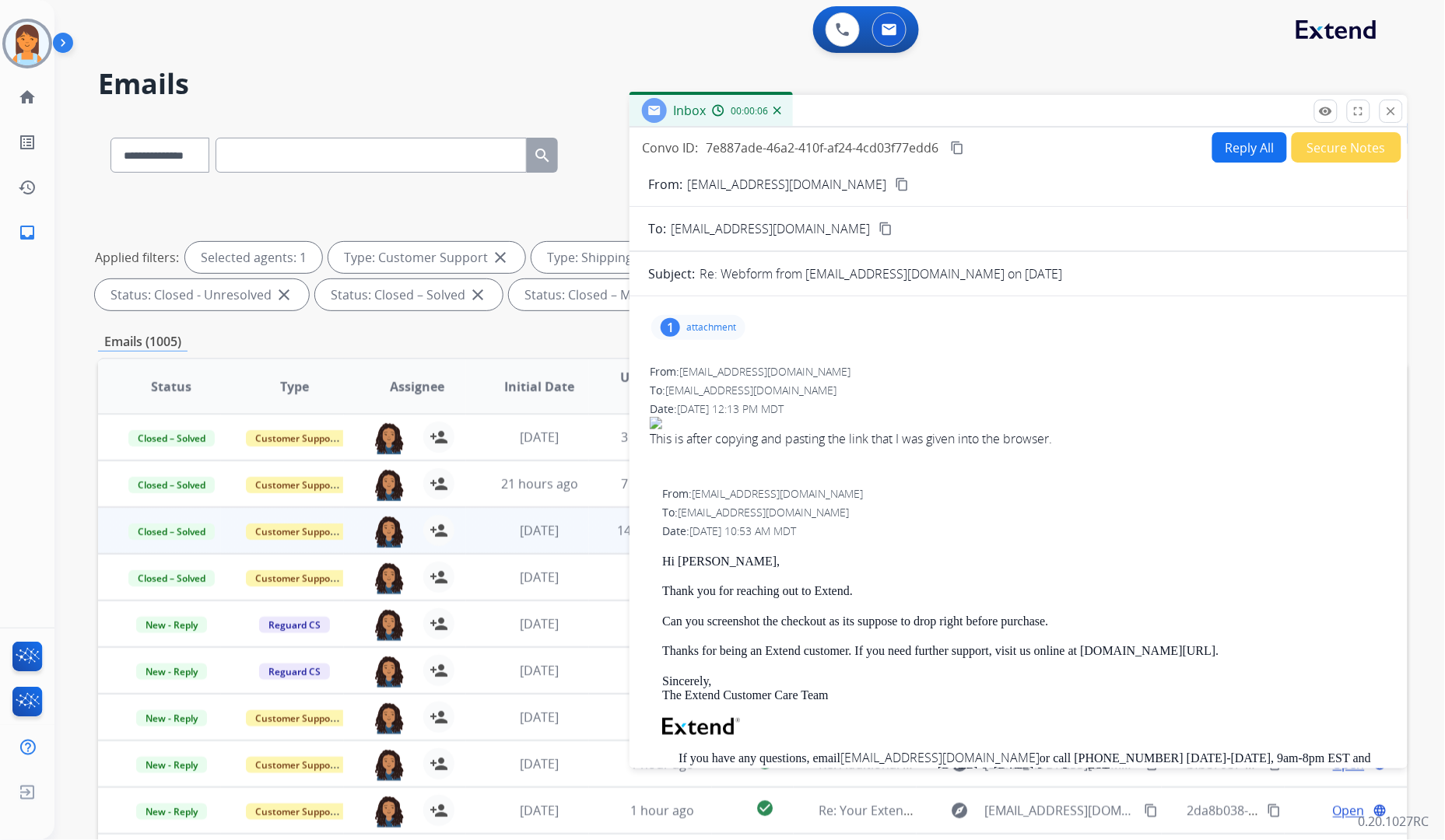
click at [1320, 146] on button "Secure Notes" at bounding box center [1346, 147] width 110 height 30
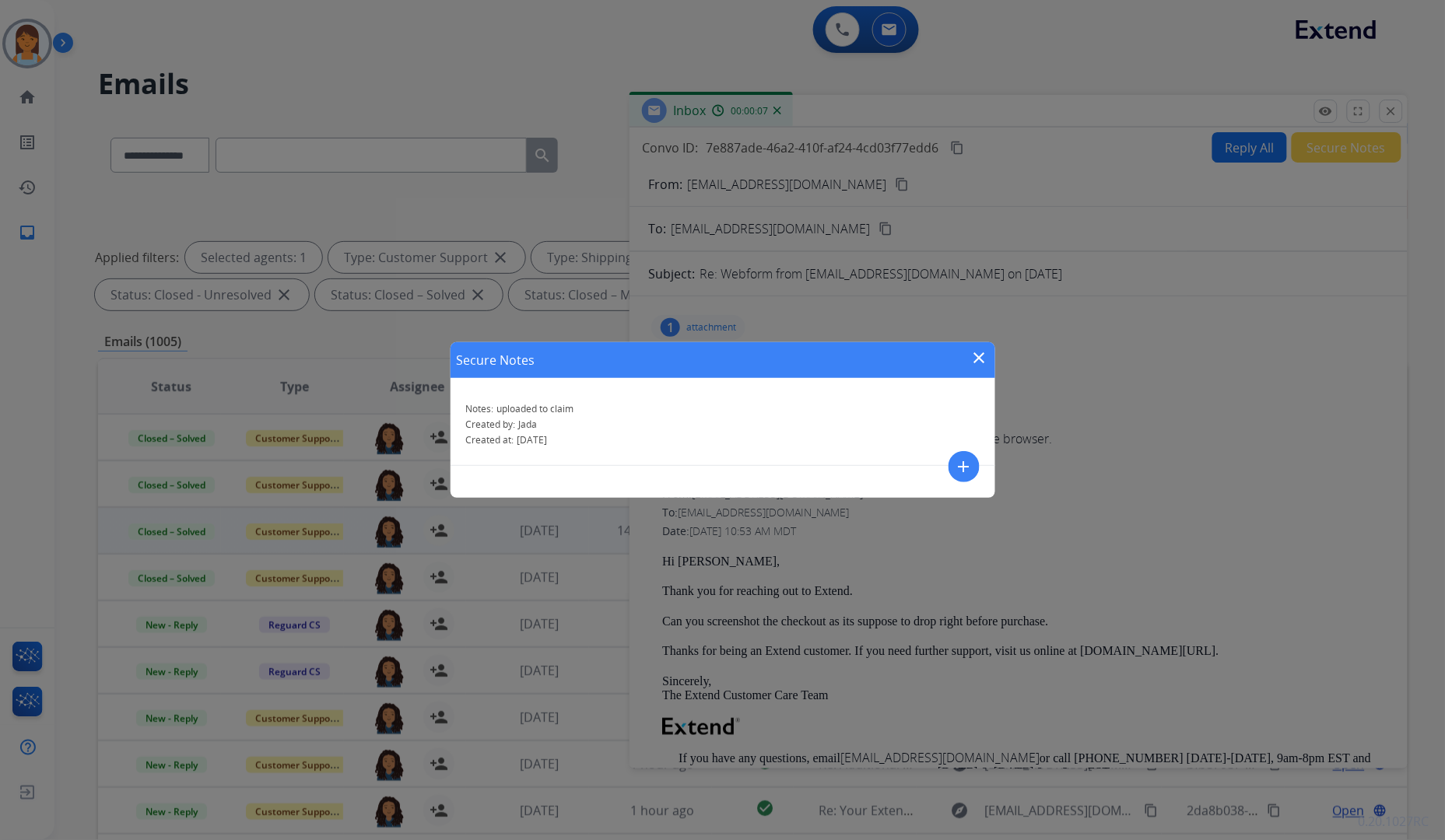
click at [1276, 322] on div "Secure Notes close Notes: uploaded to claim Created by: [PERSON_NAME] Created a…" at bounding box center [722, 420] width 1445 height 840
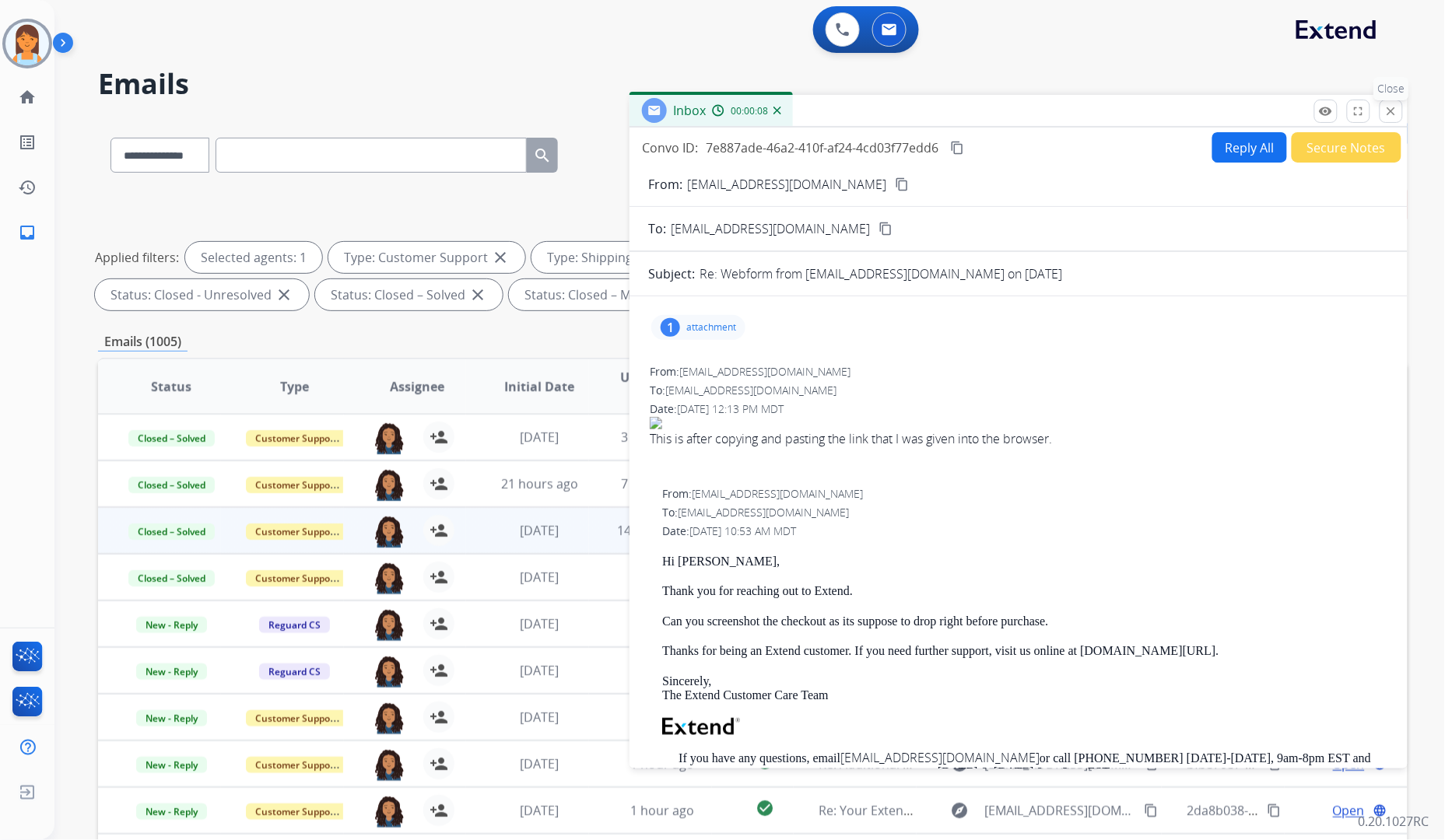
click at [1393, 114] on mat-icon "close" at bounding box center [1391, 111] width 14 height 14
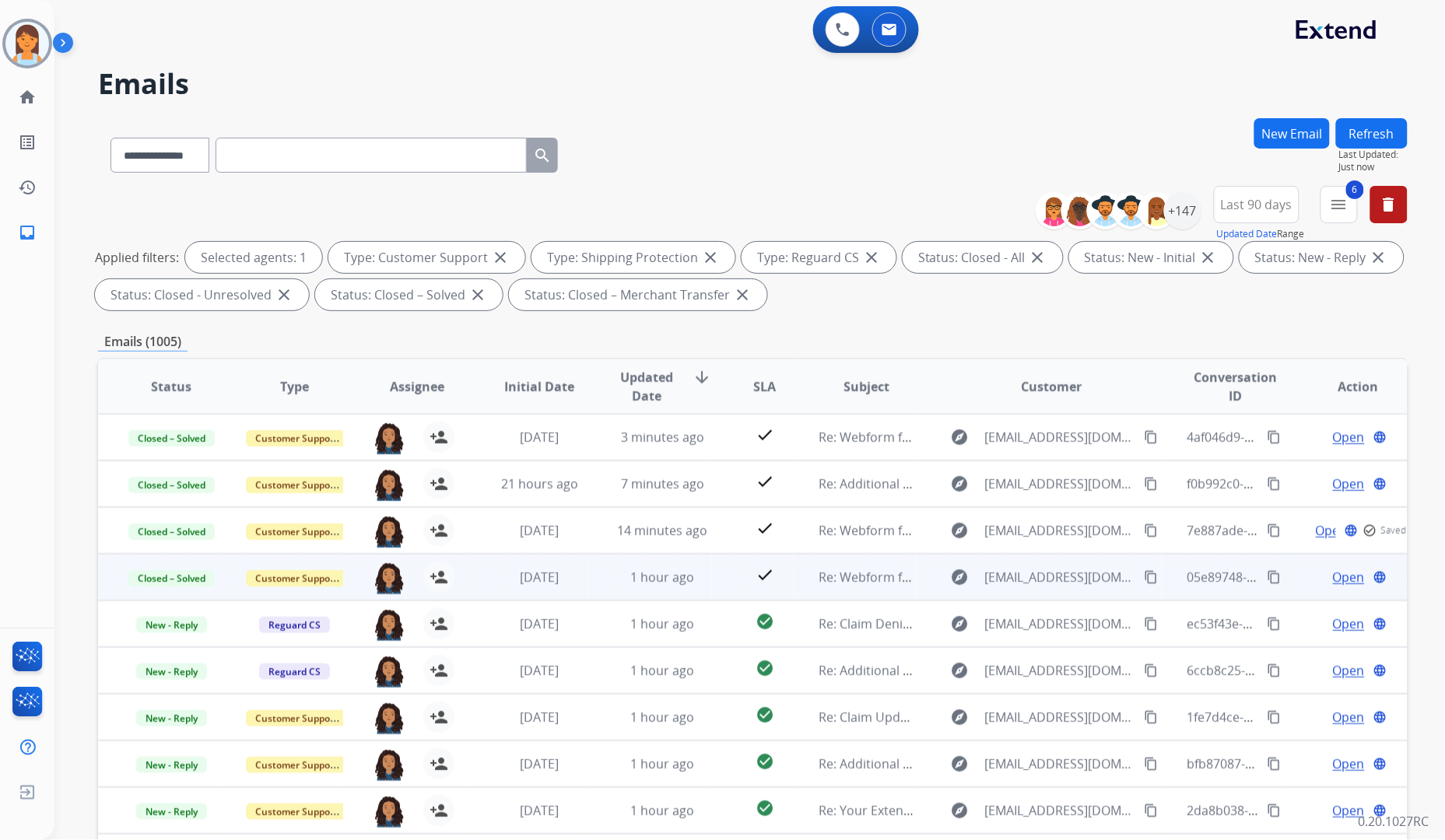
click at [1342, 573] on span "Open" at bounding box center [1349, 577] width 32 height 18
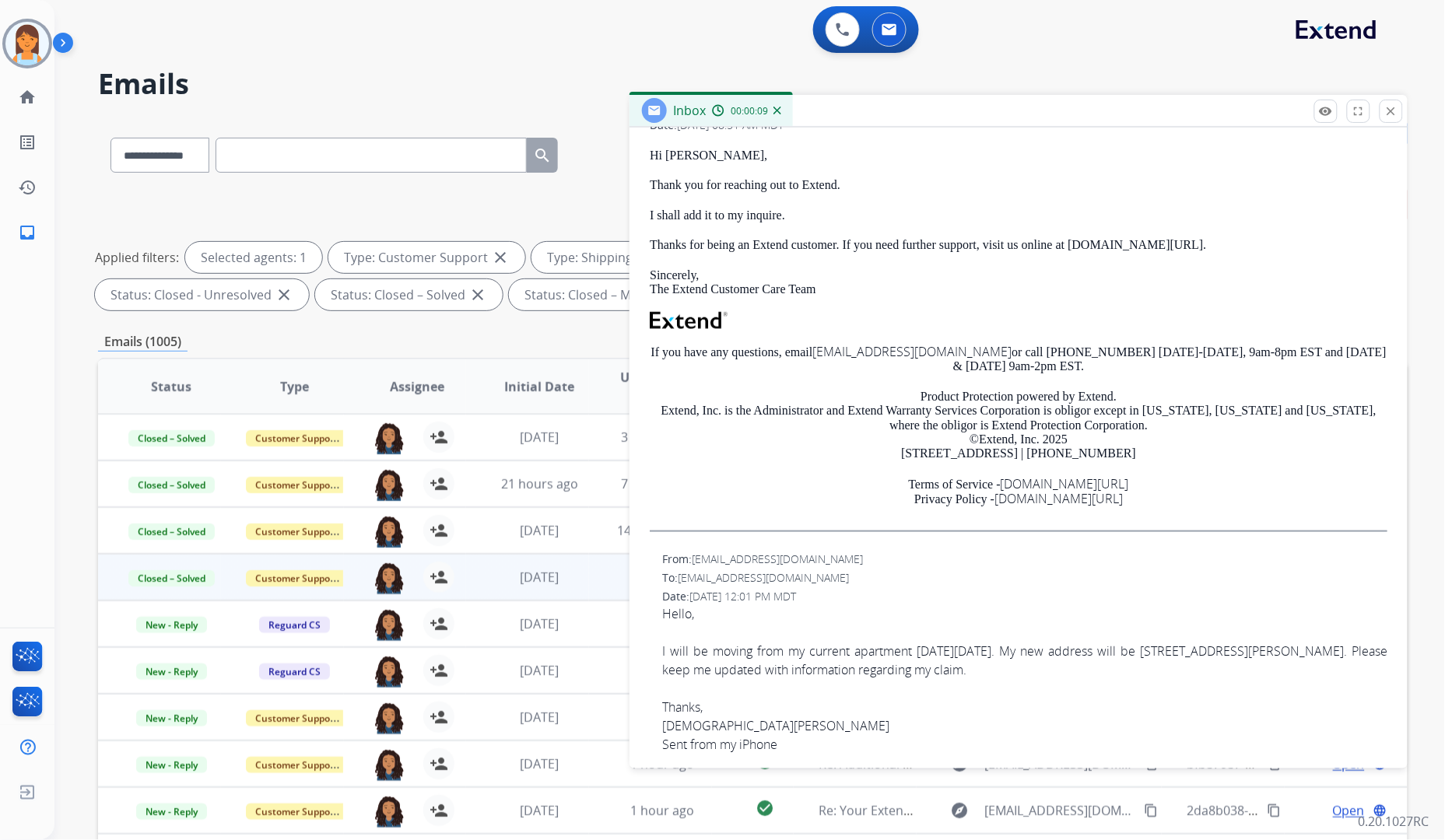
scroll to position [0, 0]
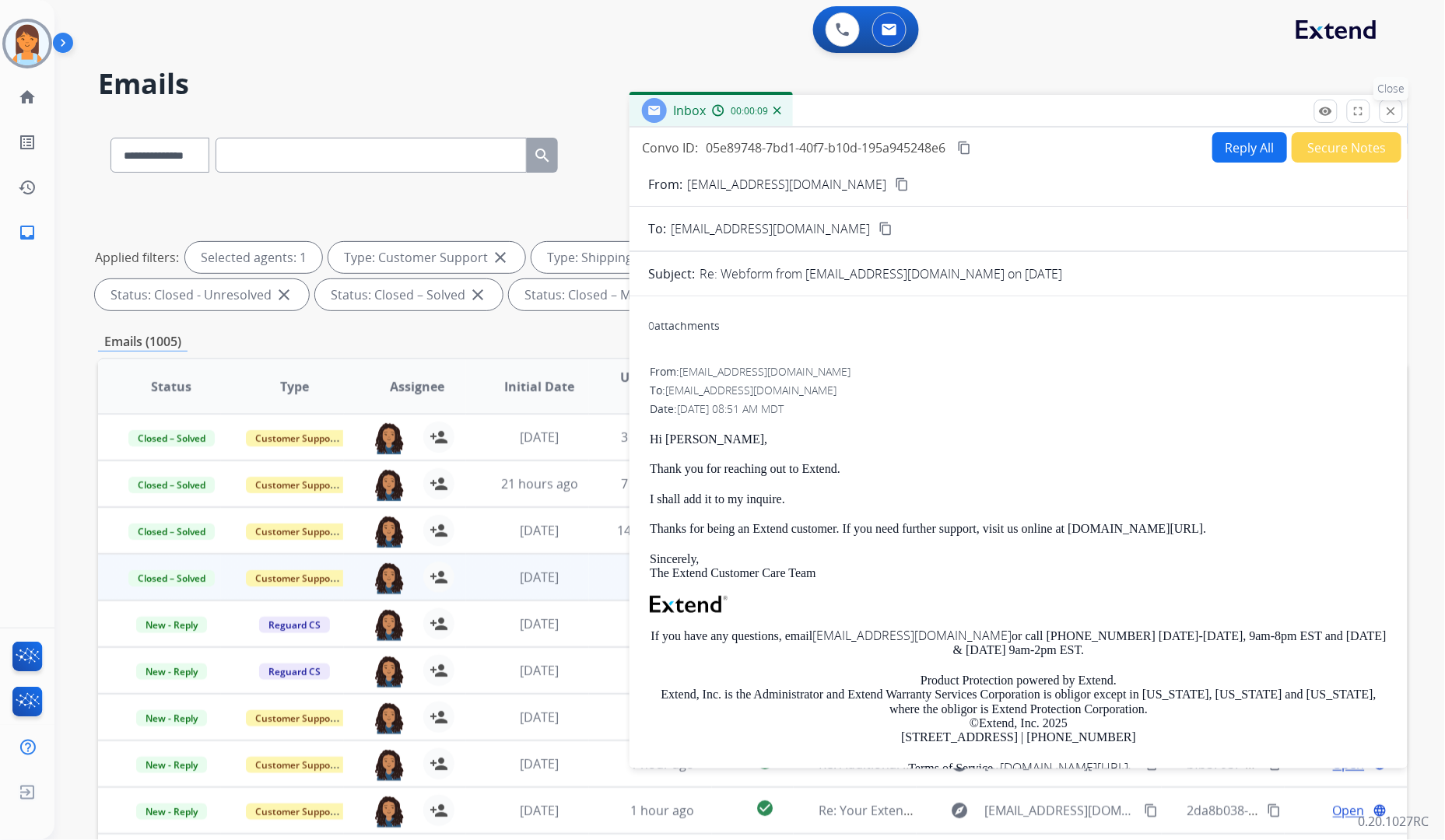
click at [1397, 111] on mat-icon "close" at bounding box center [1391, 111] width 14 height 14
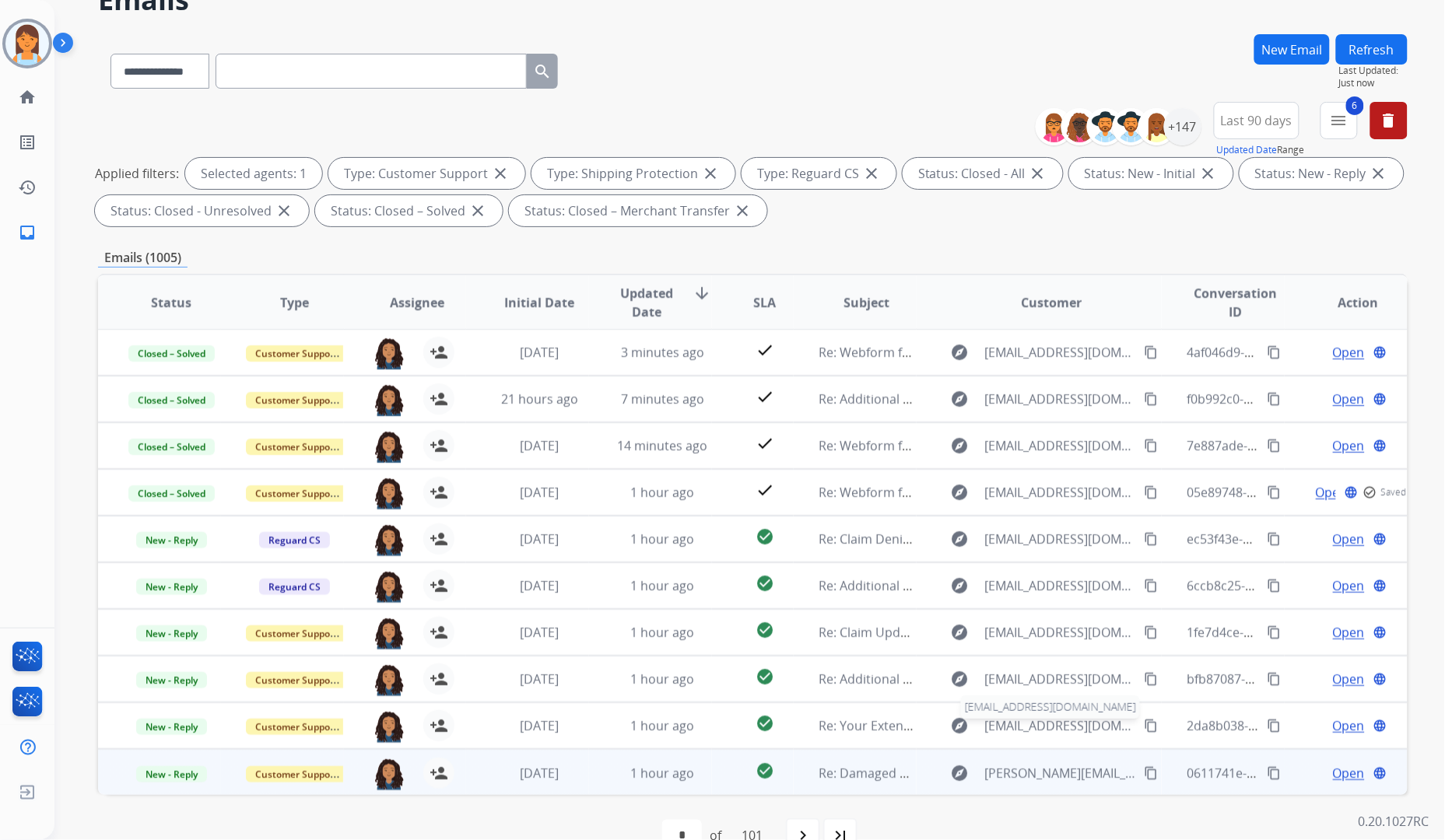
scroll to position [120, 0]
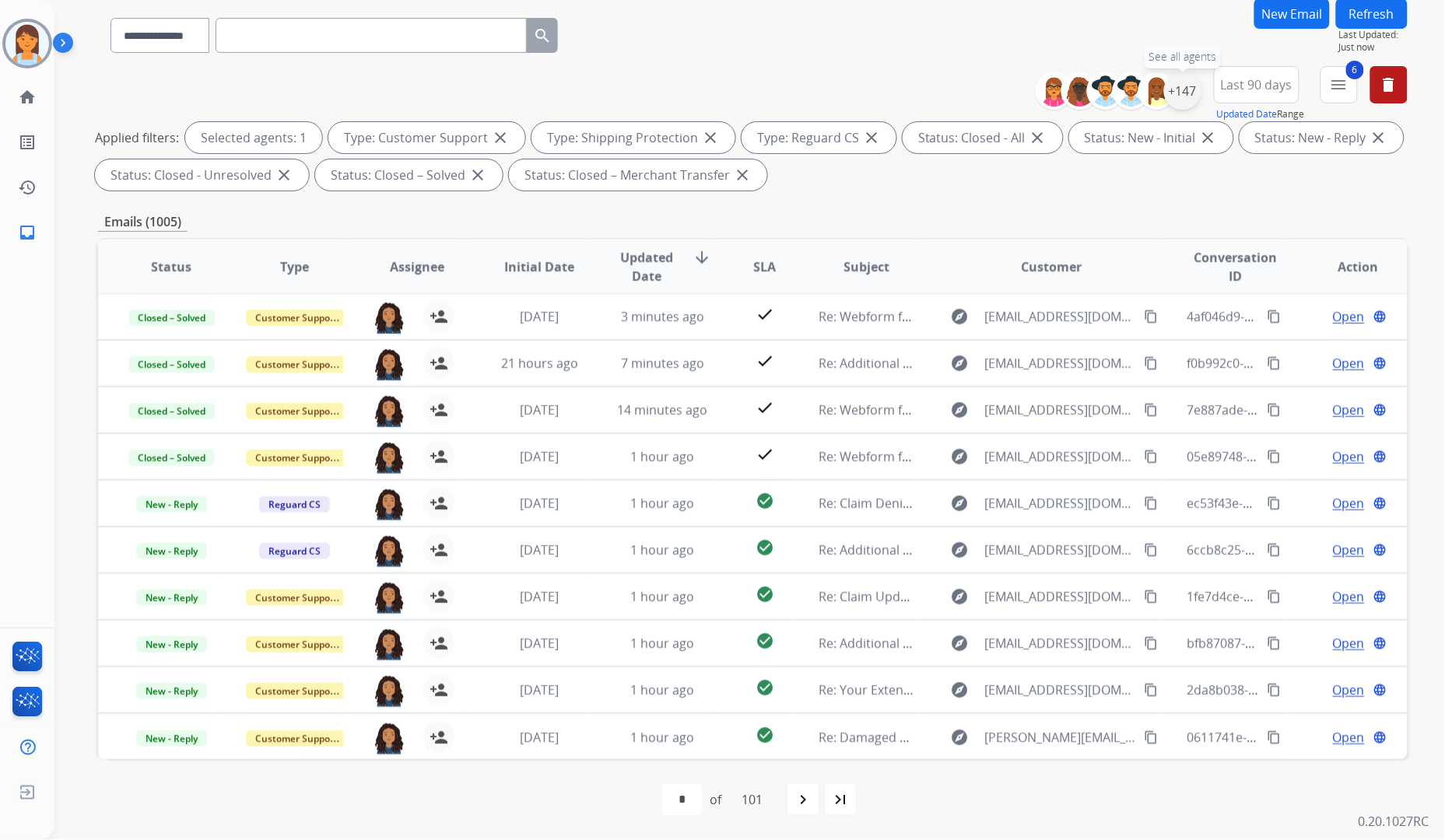
click at [1185, 84] on div "+147" at bounding box center [1183, 91] width 37 height 37
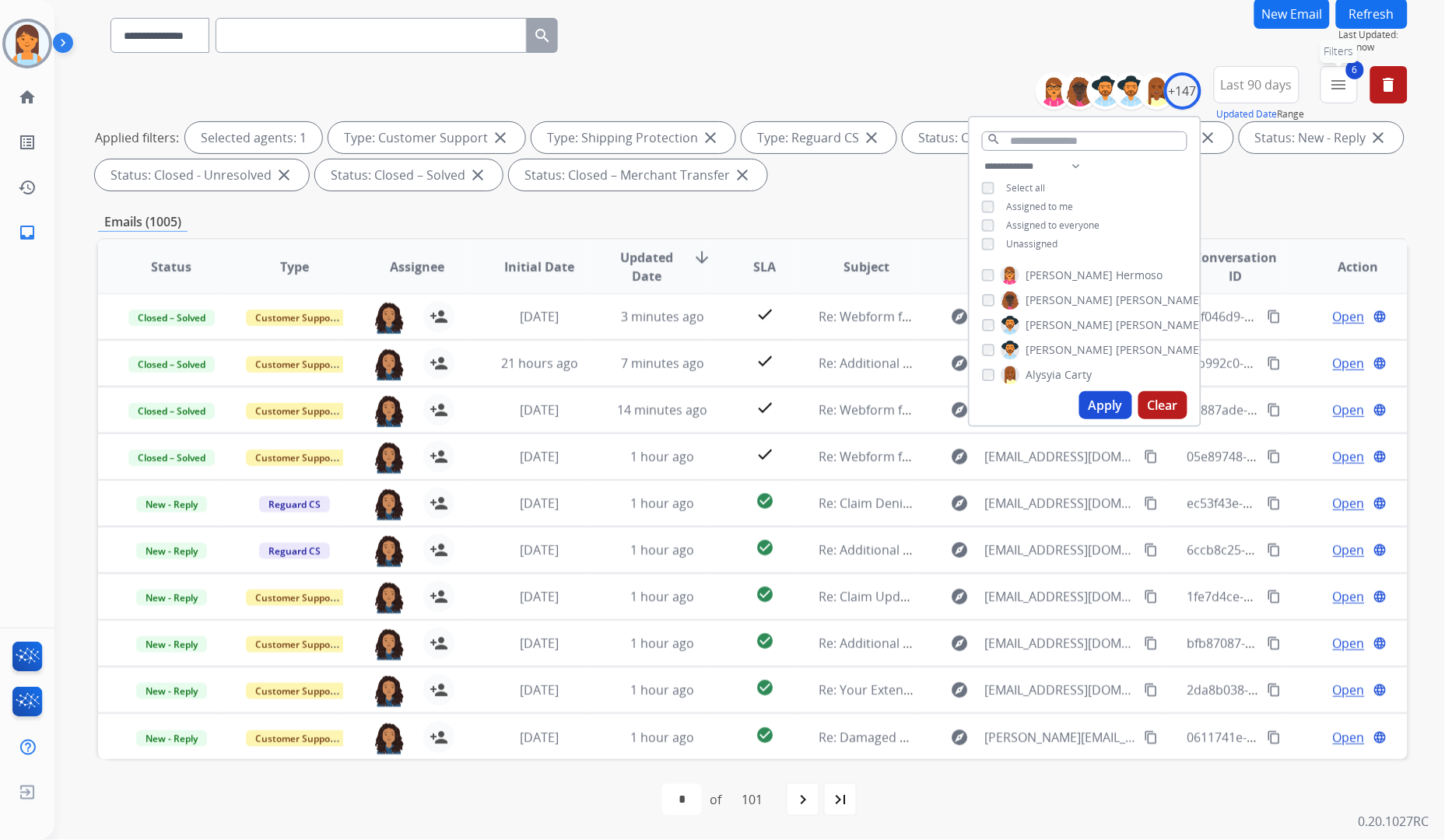
click at [1338, 77] on mat-icon "menu" at bounding box center [1338, 85] width 18 height 18
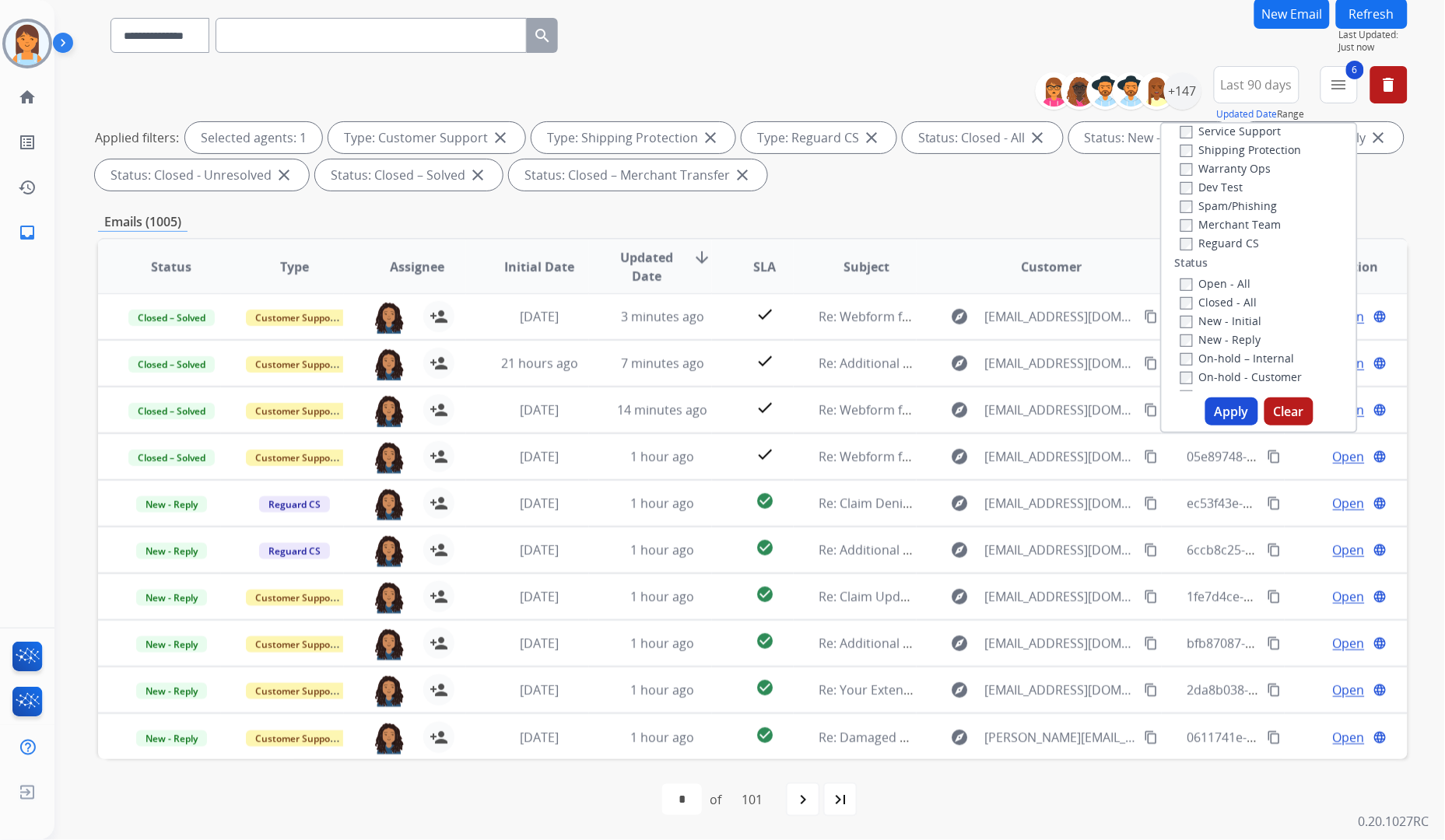
click at [1235, 319] on label "New - Initial" at bounding box center [1221, 321] width 82 height 15
click at [1233, 298] on label "Closed - All" at bounding box center [1219, 302] width 77 height 15
click at [1232, 412] on button "Apply" at bounding box center [1232, 412] width 53 height 28
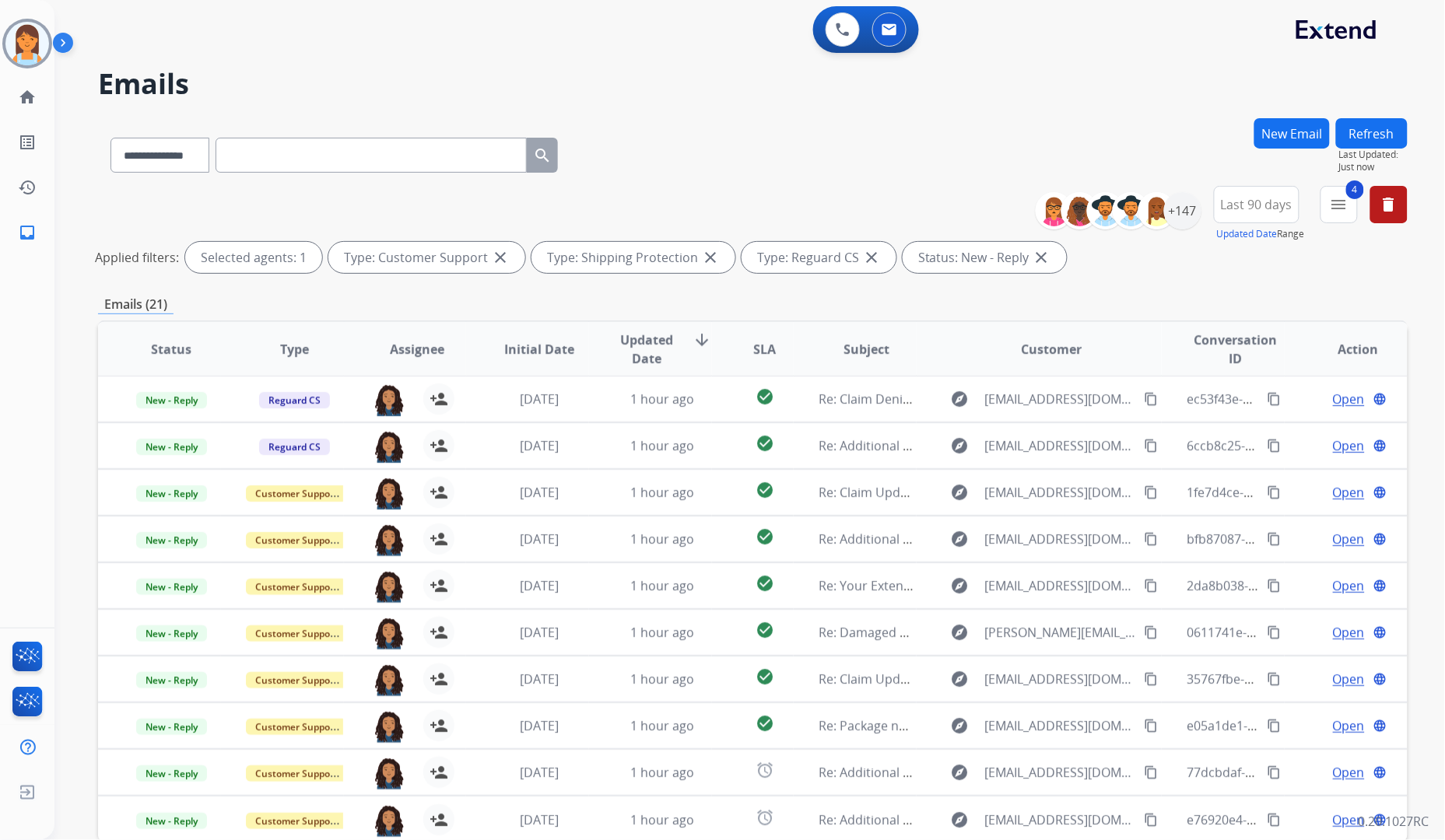
click at [916, 111] on div "**********" at bounding box center [731, 476] width 1353 height 840
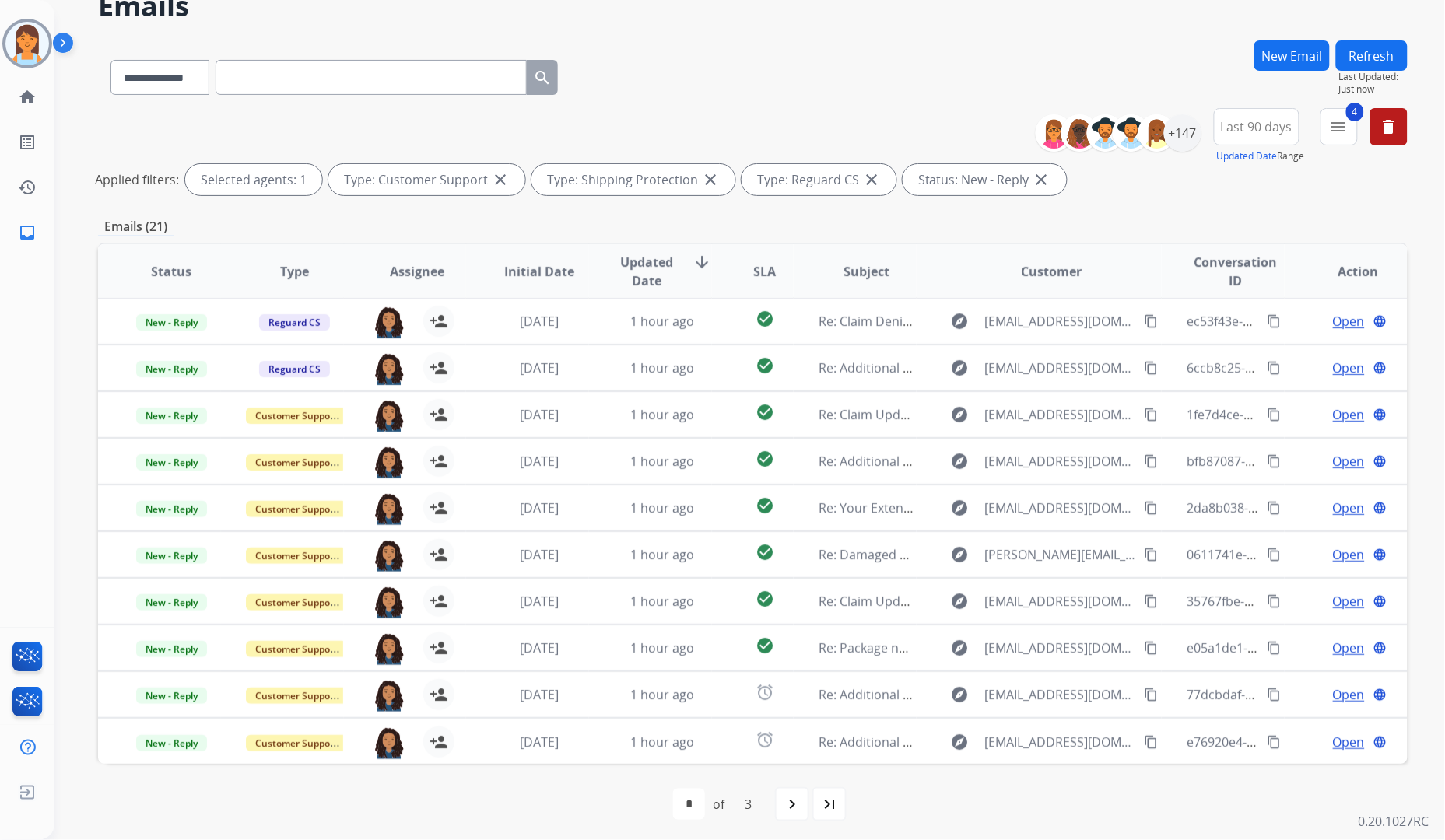
scroll to position [82, 0]
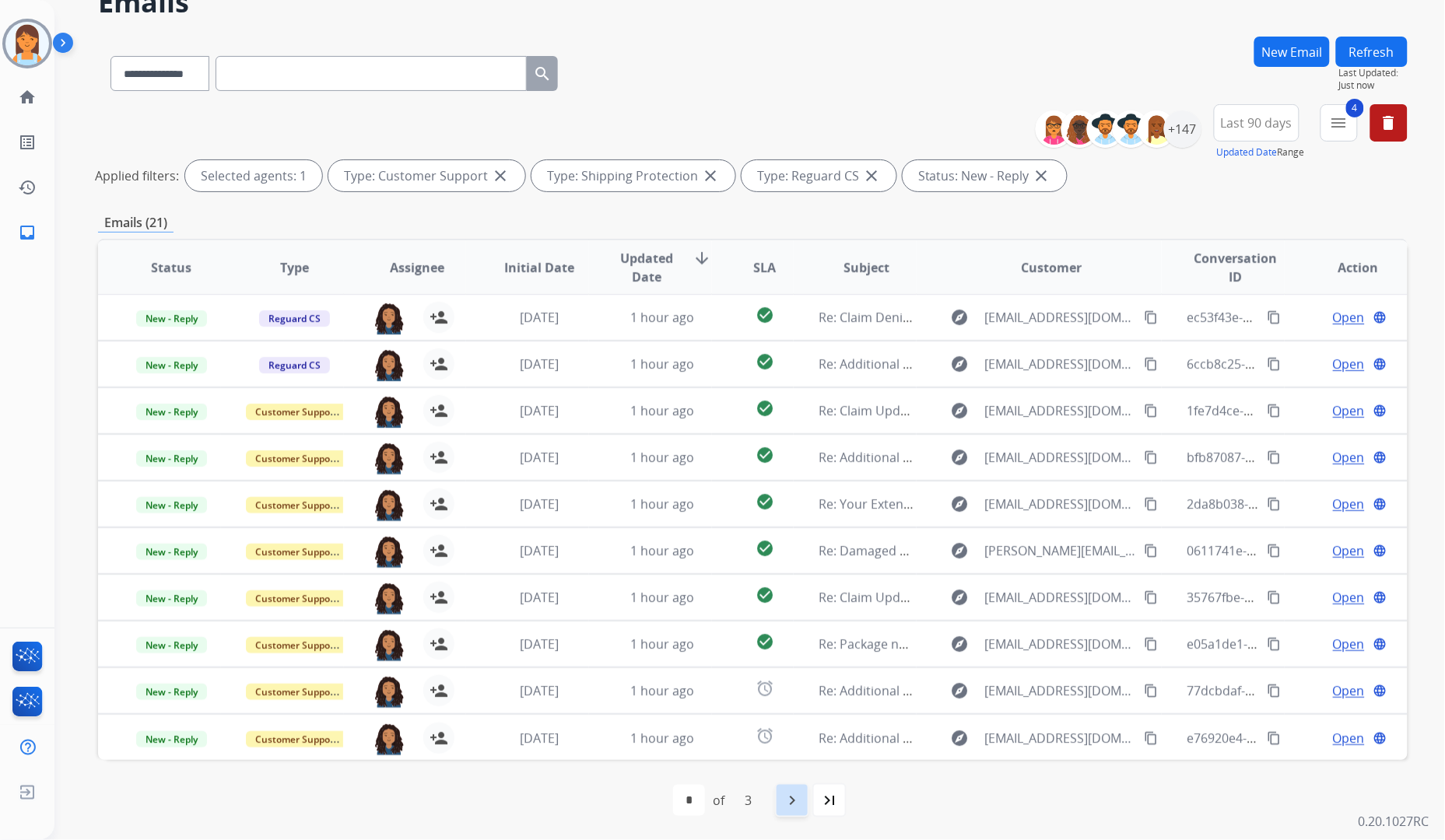
click at [793, 801] on mat-icon "navigate_next" at bounding box center [792, 800] width 18 height 18
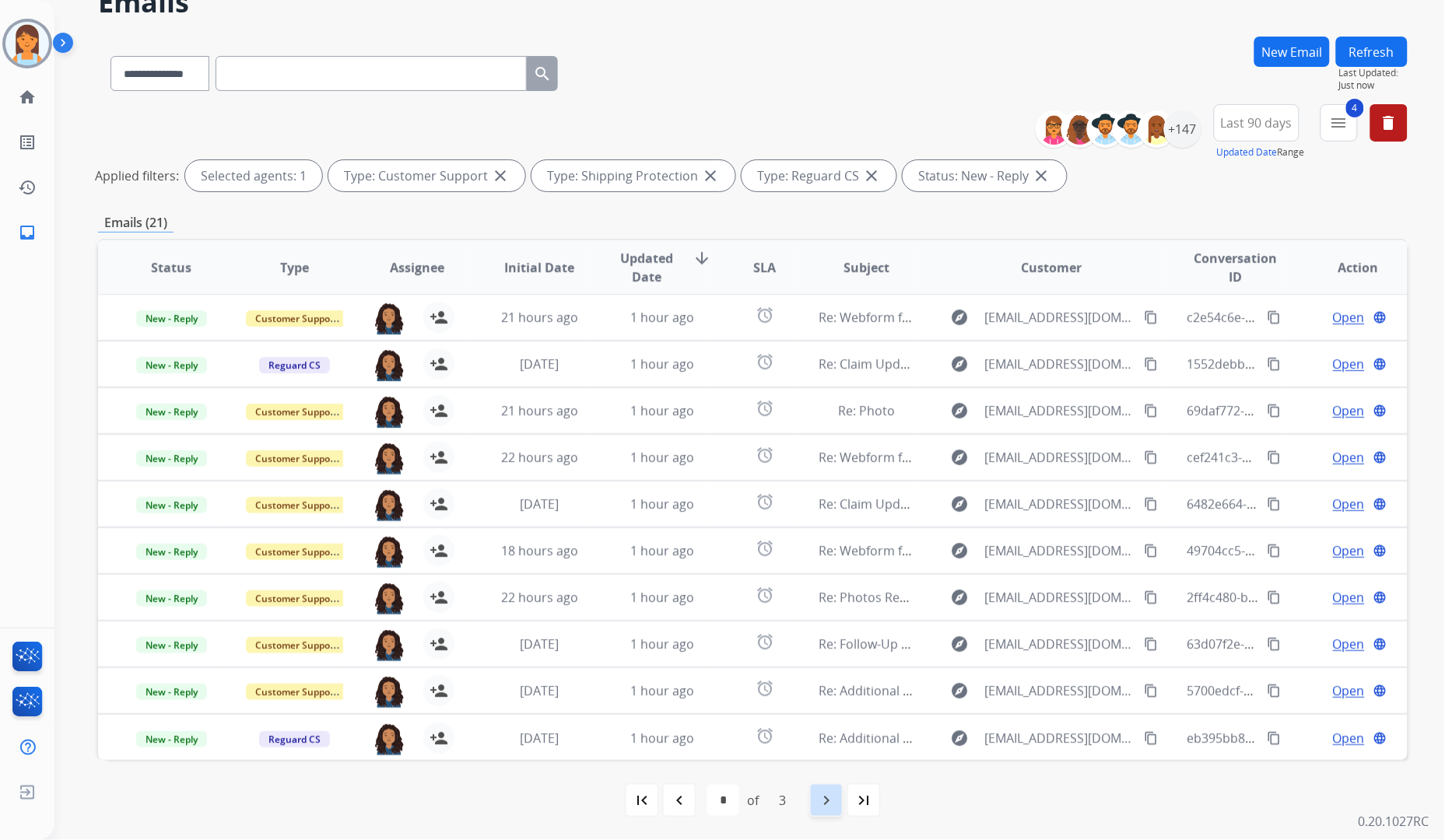
click at [823, 806] on mat-icon "navigate_next" at bounding box center [826, 800] width 18 height 18
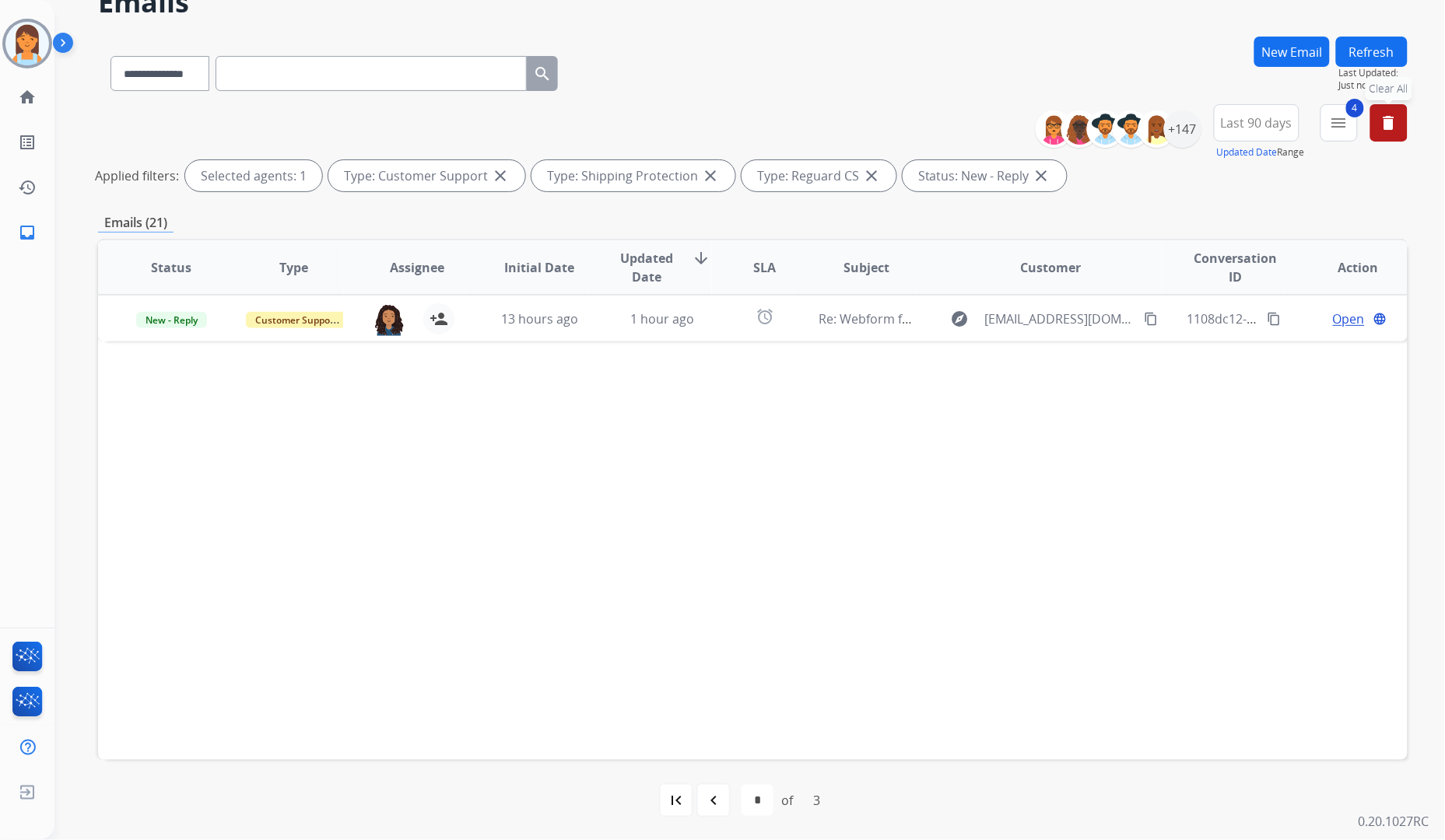
click at [1401, 118] on button "delete Clear All" at bounding box center [1389, 122] width 37 height 37
select select "*"
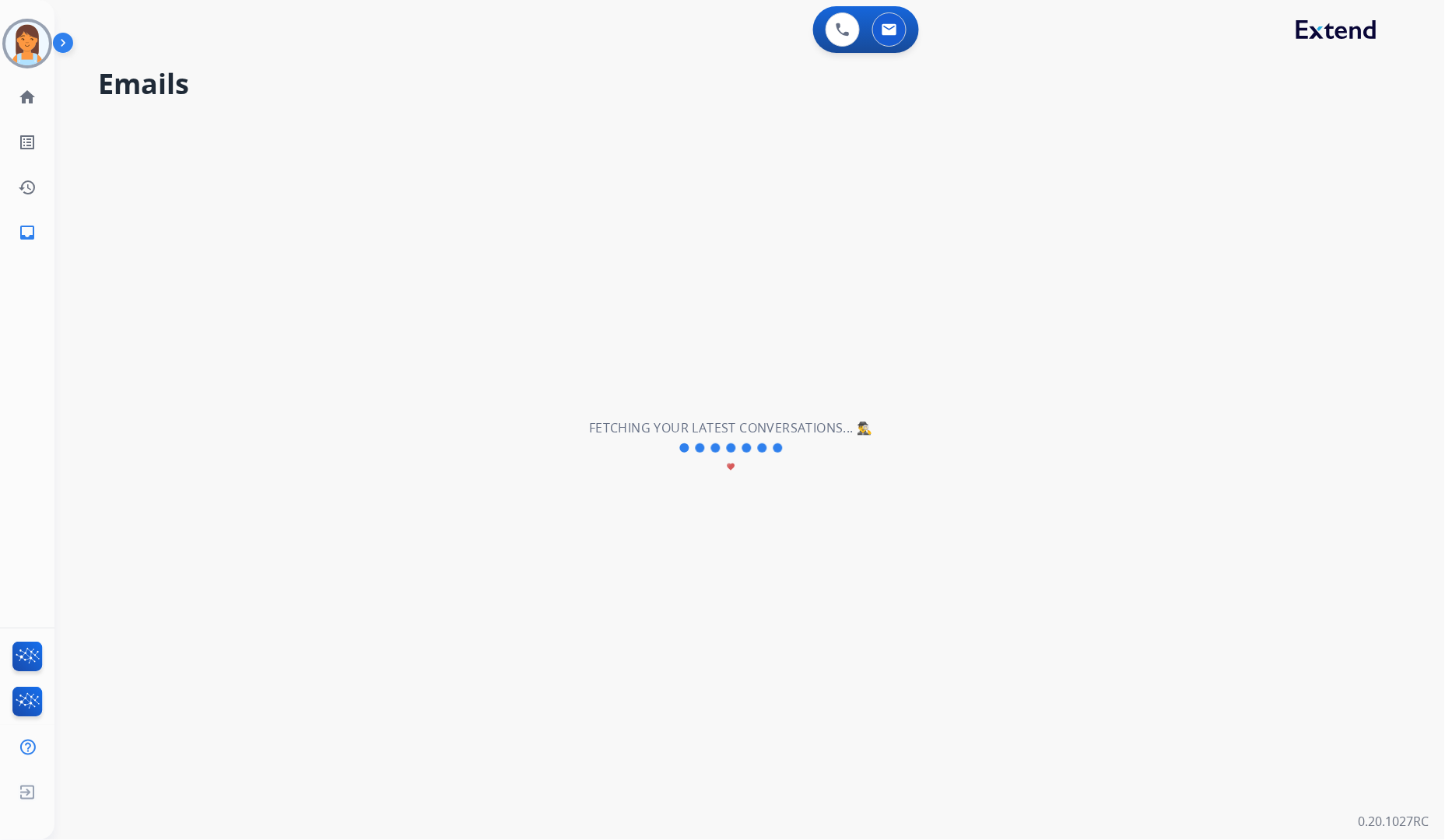
scroll to position [0, 0]
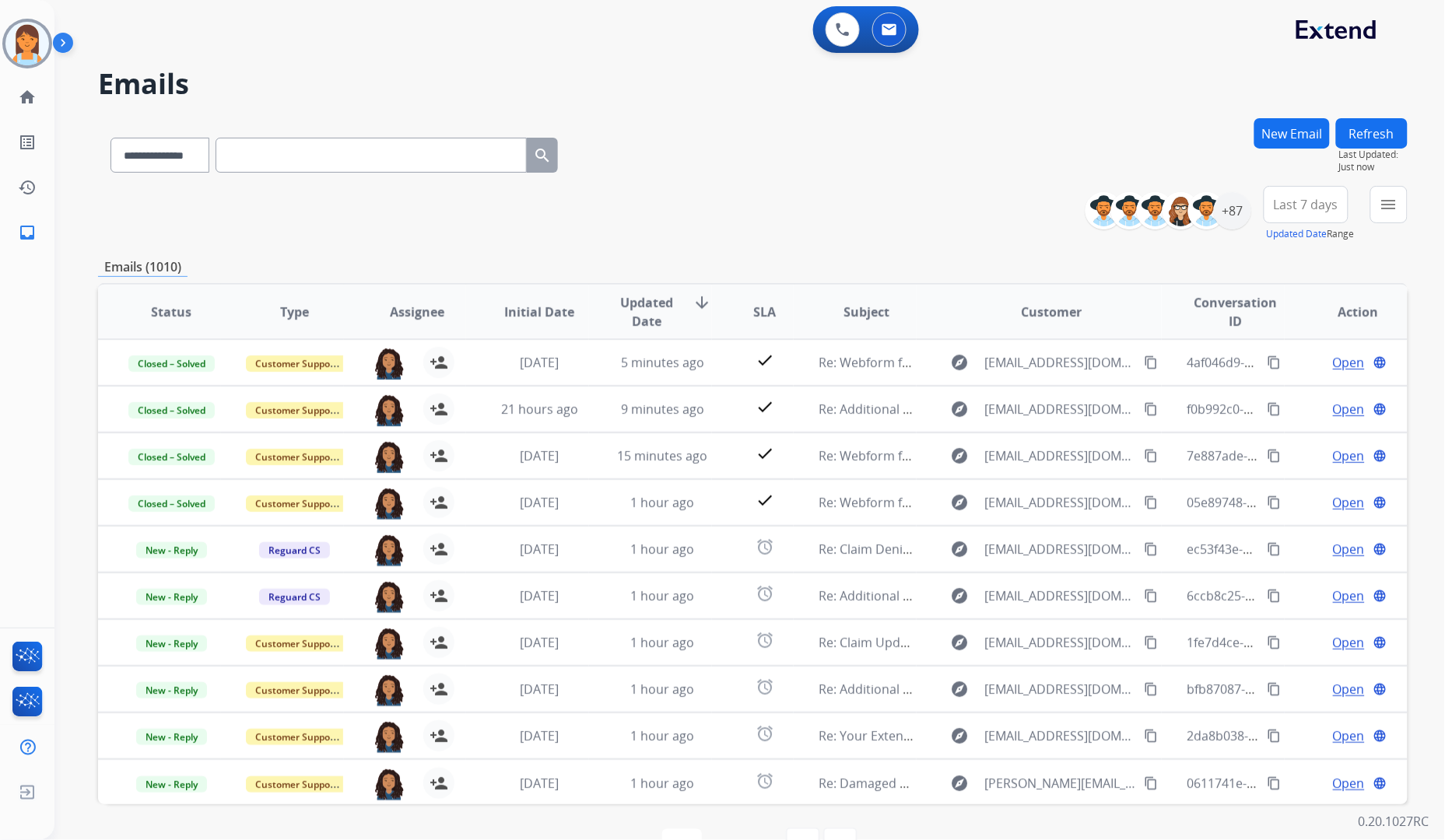
click at [1295, 203] on span "Last 7 days" at bounding box center [1306, 204] width 64 height 6
click at [1304, 398] on div "Last 90 days" at bounding box center [1301, 394] width 85 height 24
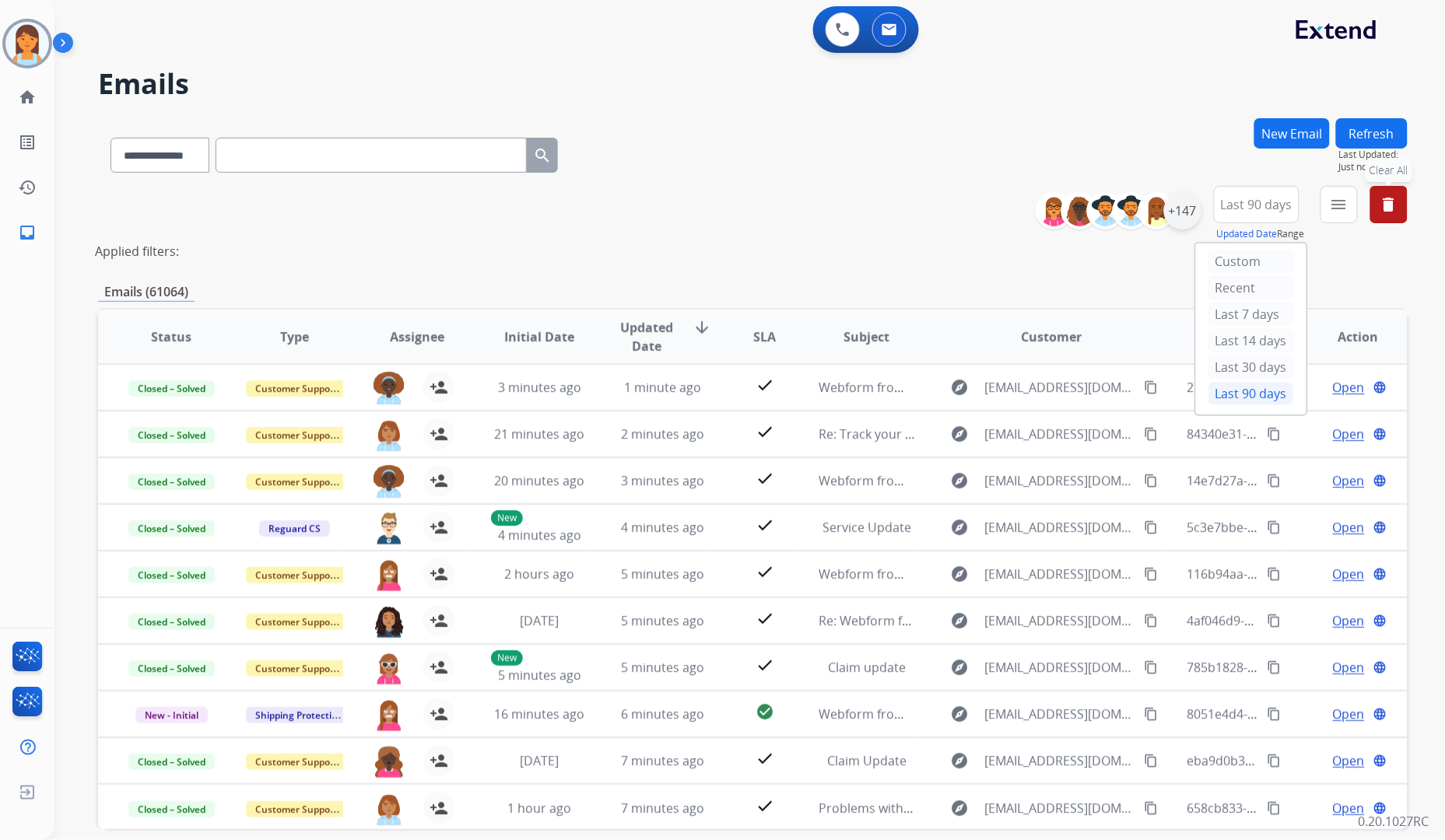
click at [1184, 209] on div "+147" at bounding box center [1183, 210] width 37 height 37
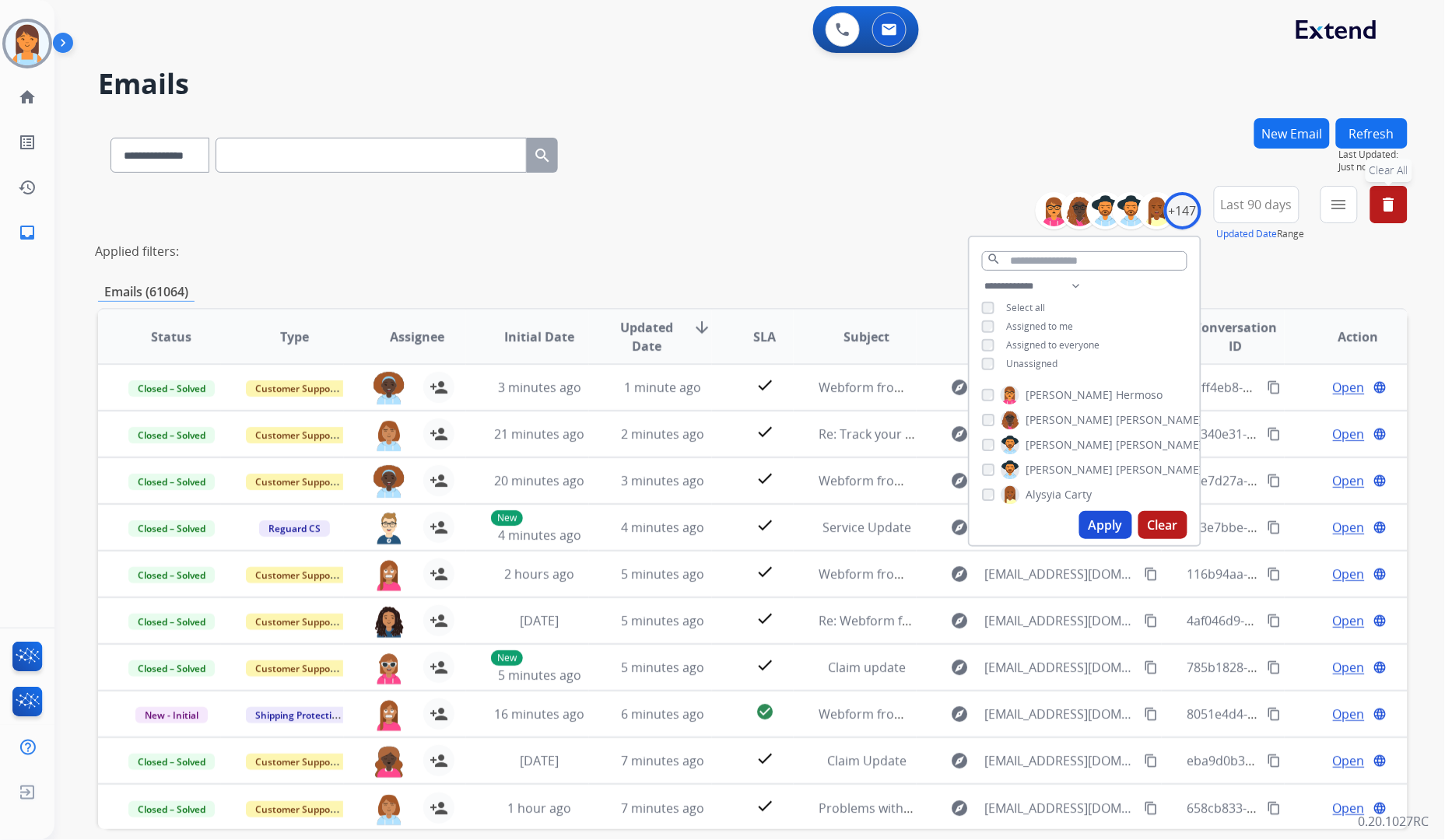
click at [1039, 368] on div "**********" at bounding box center [1085, 327] width 231 height 99
drag, startPoint x: 1041, startPoint y: 363, endPoint x: 1059, endPoint y: 346, distance: 24.8
click at [1040, 363] on span "Unassigned" at bounding box center [1033, 364] width 51 height 13
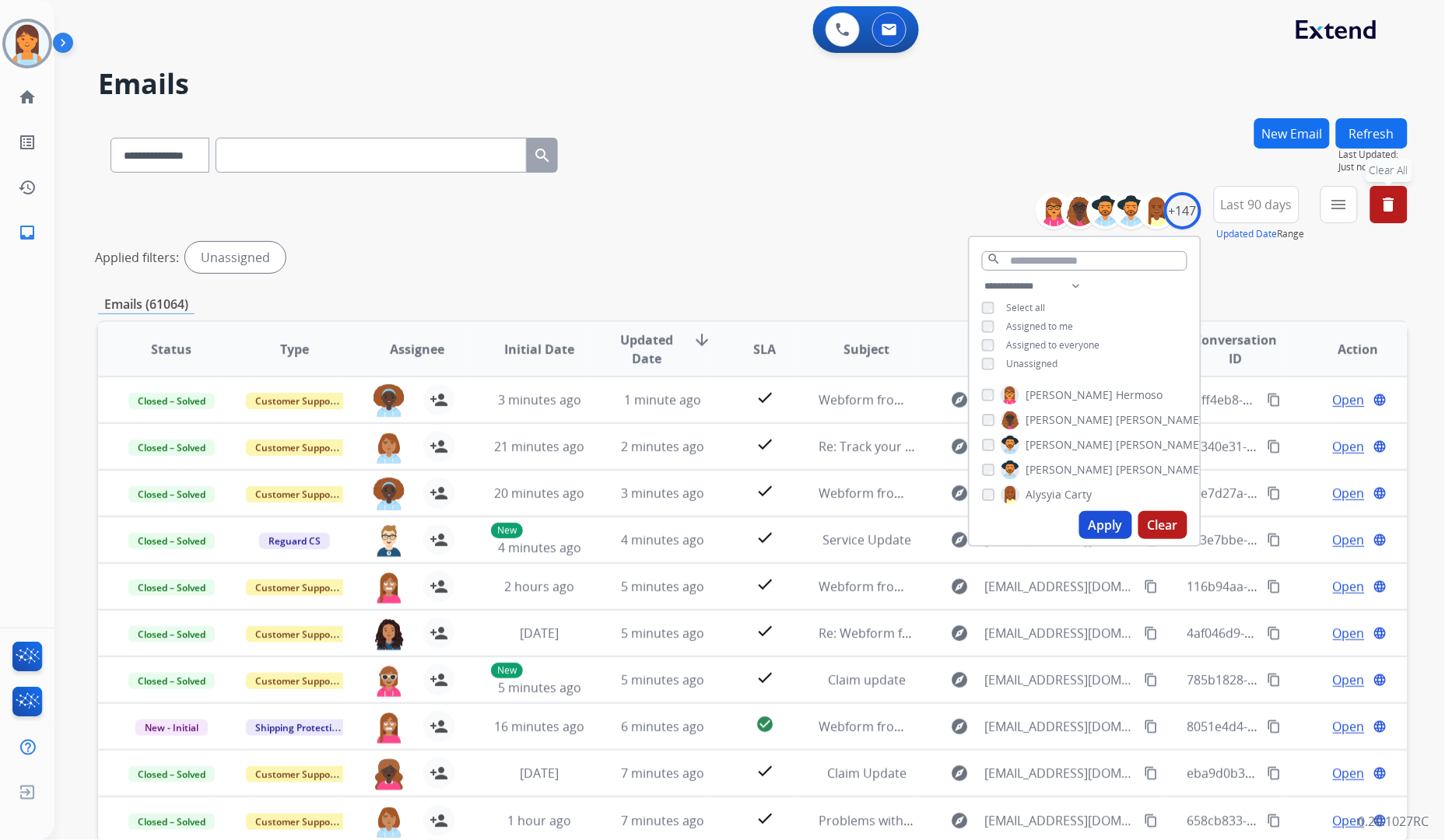
click at [1092, 519] on button "Apply" at bounding box center [1106, 526] width 53 height 28
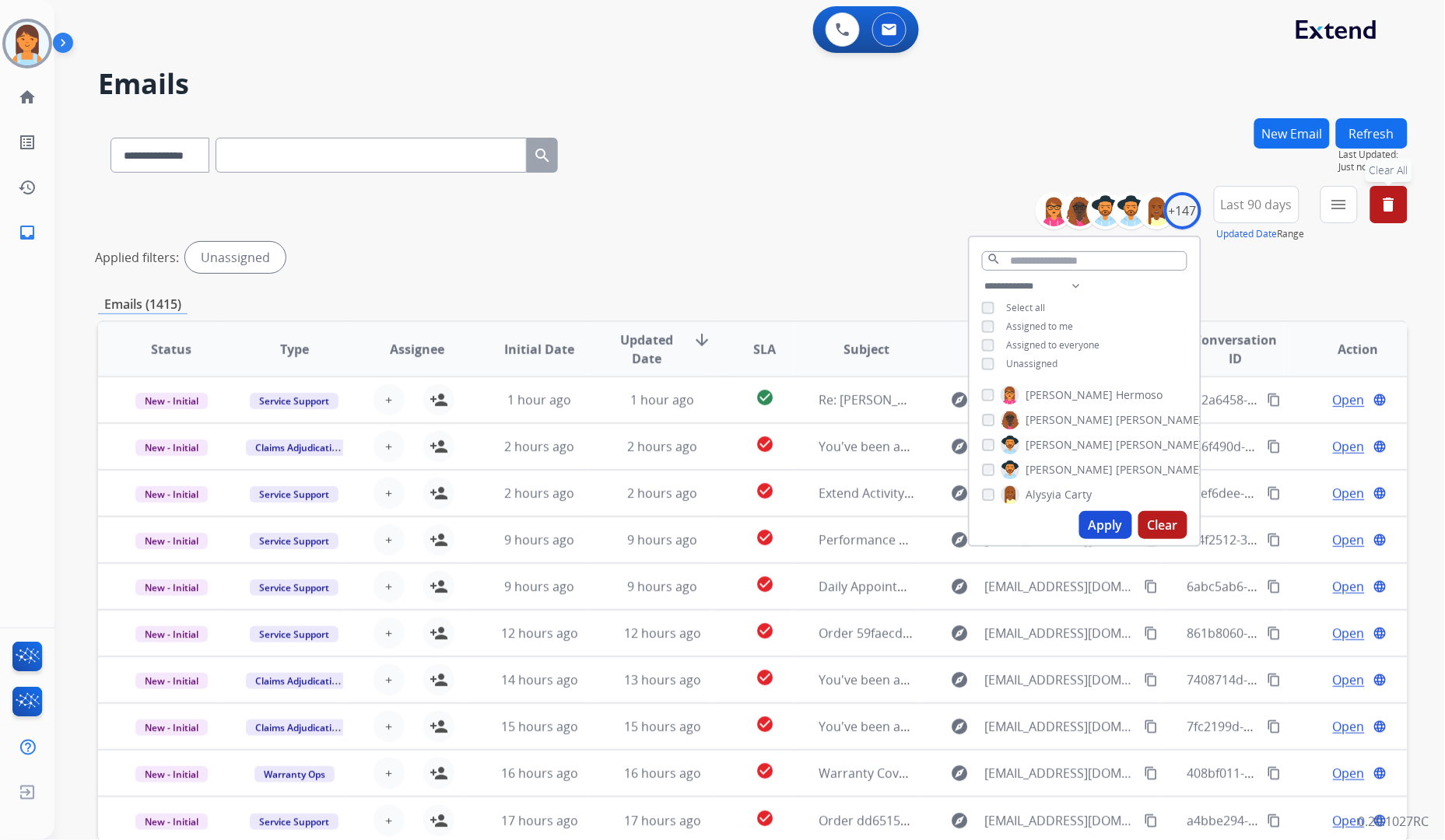
click at [1354, 210] on button "menu" at bounding box center [1339, 204] width 37 height 37
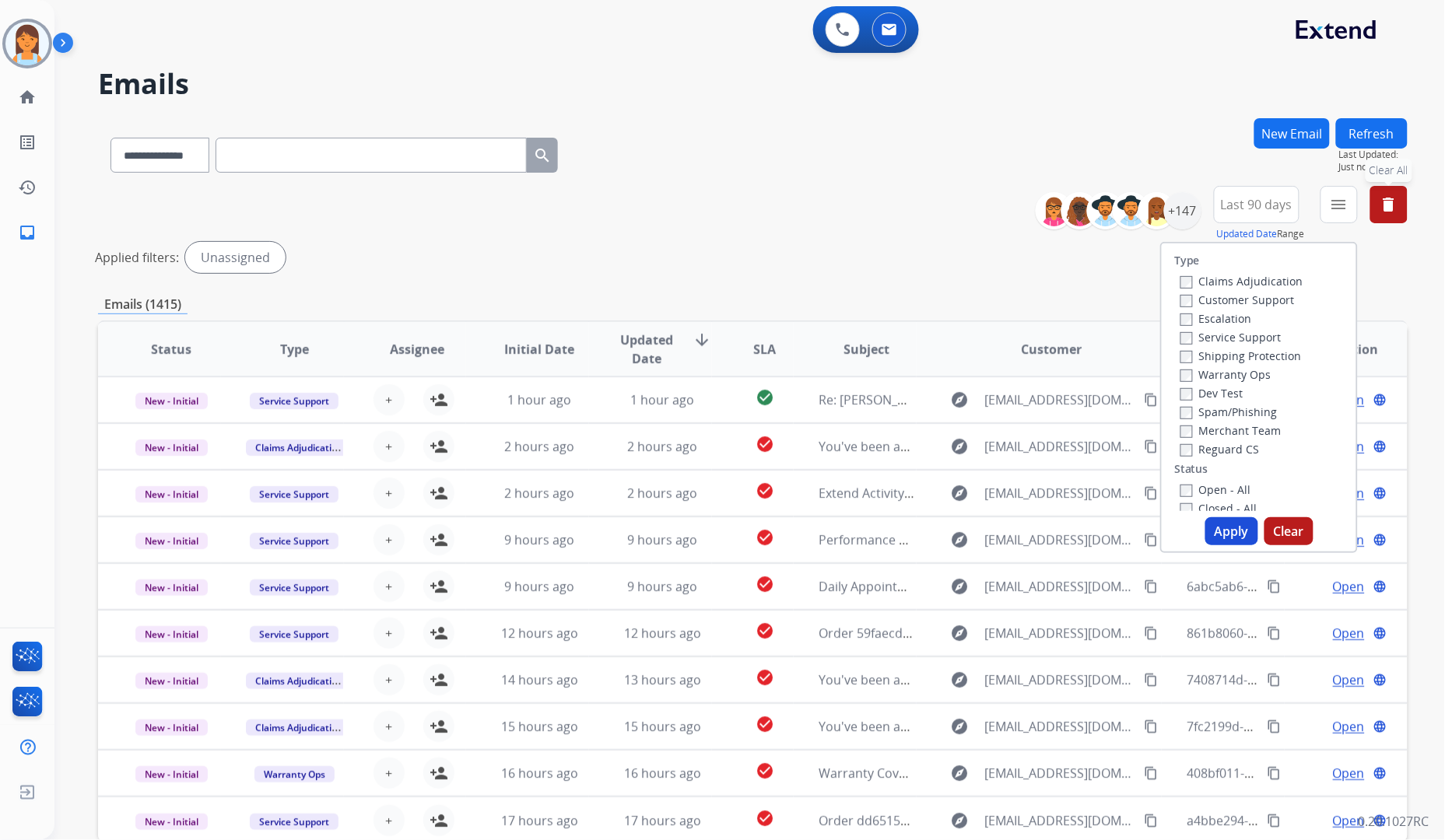
click at [1266, 292] on label "Customer Support" at bounding box center [1238, 299] width 114 height 15
click at [1264, 350] on label "Shipping Protection" at bounding box center [1242, 356] width 122 height 15
click at [1237, 362] on label "Reguard CS" at bounding box center [1220, 363] width 79 height 15
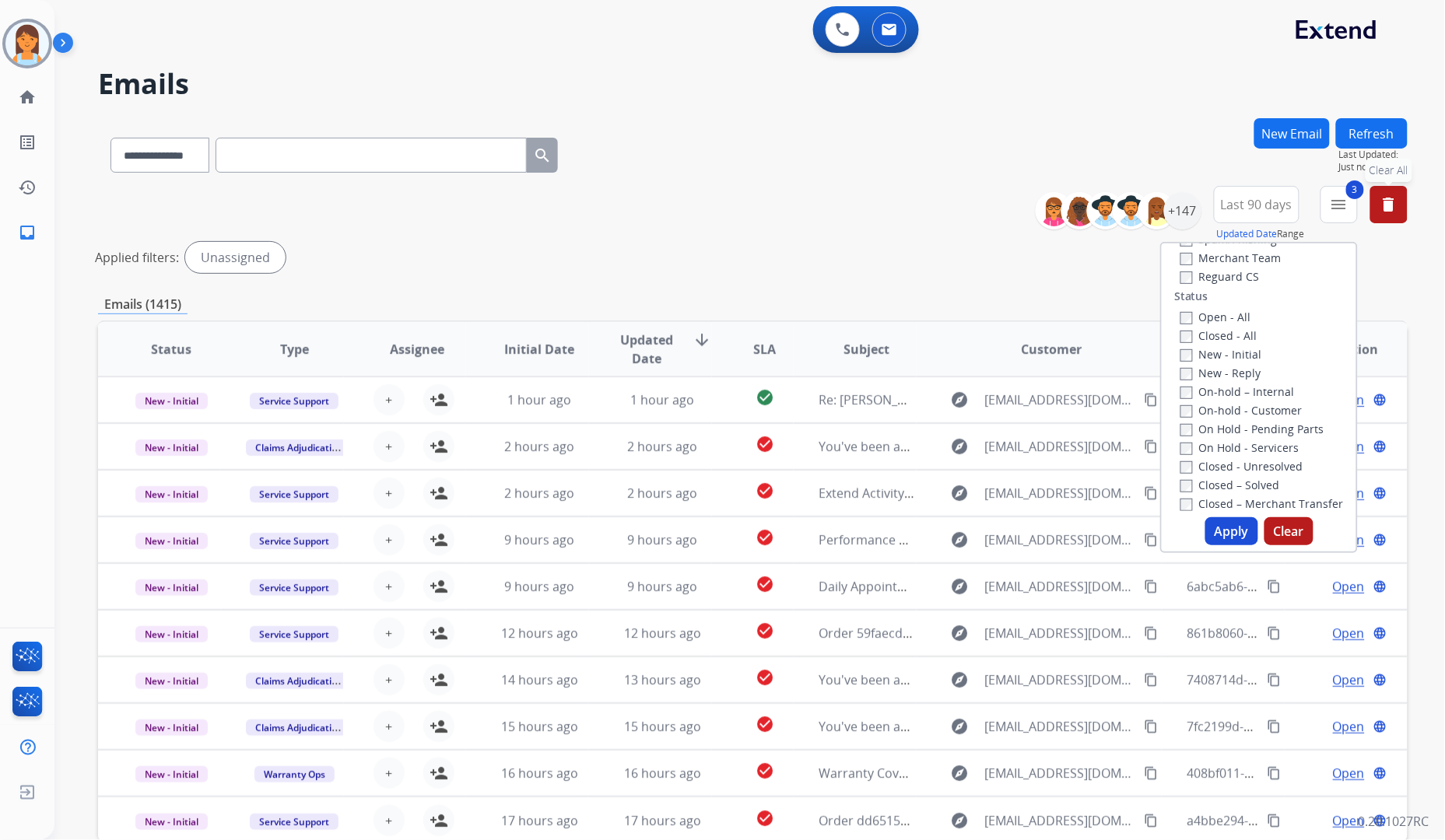
click at [1242, 358] on label "New - Initial" at bounding box center [1221, 354] width 82 height 15
click at [1232, 375] on label "New - Reply" at bounding box center [1221, 372] width 81 height 15
click at [1237, 527] on button "Apply" at bounding box center [1232, 532] width 53 height 28
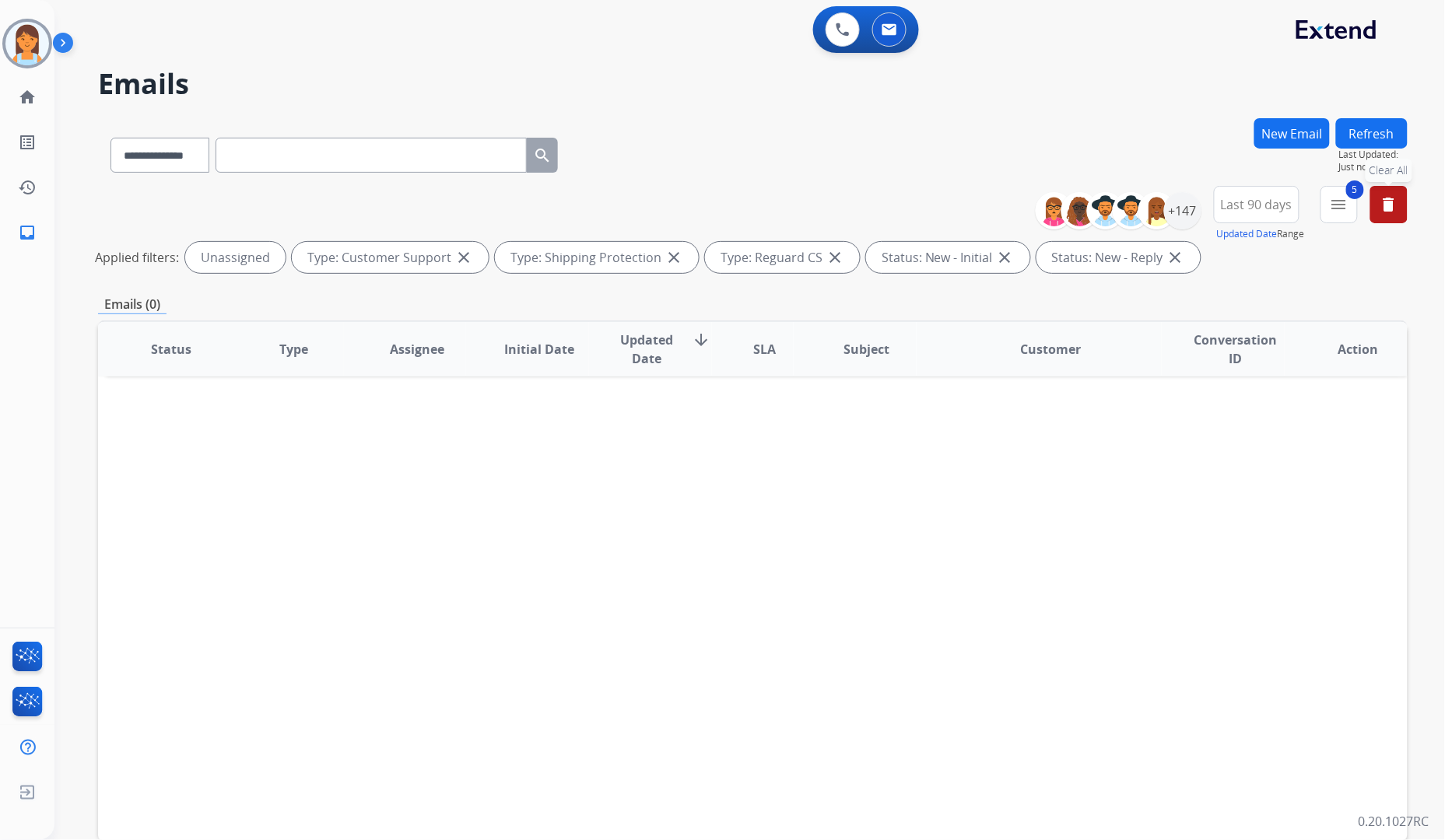
click at [940, 201] on div "**********" at bounding box center [752, 232] width 1309 height 93
